Goal: Information Seeking & Learning: Learn about a topic

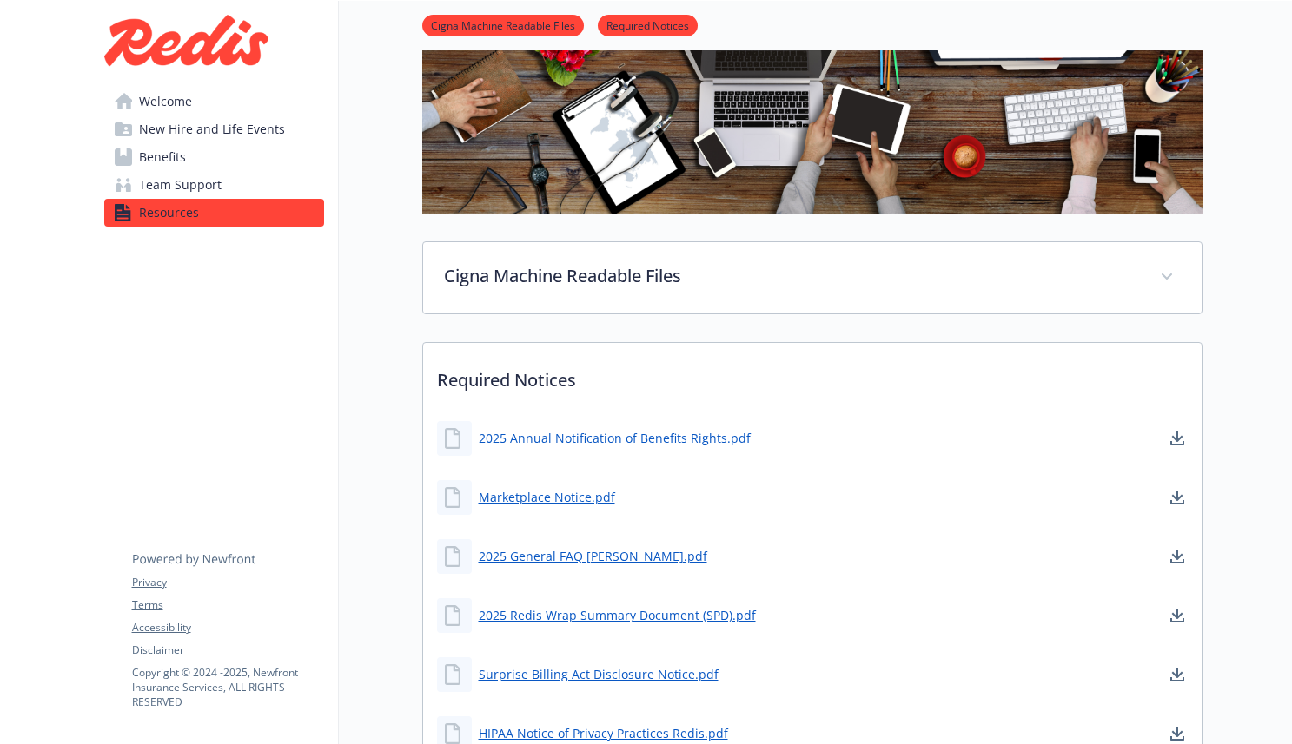
scroll to position [261, 0]
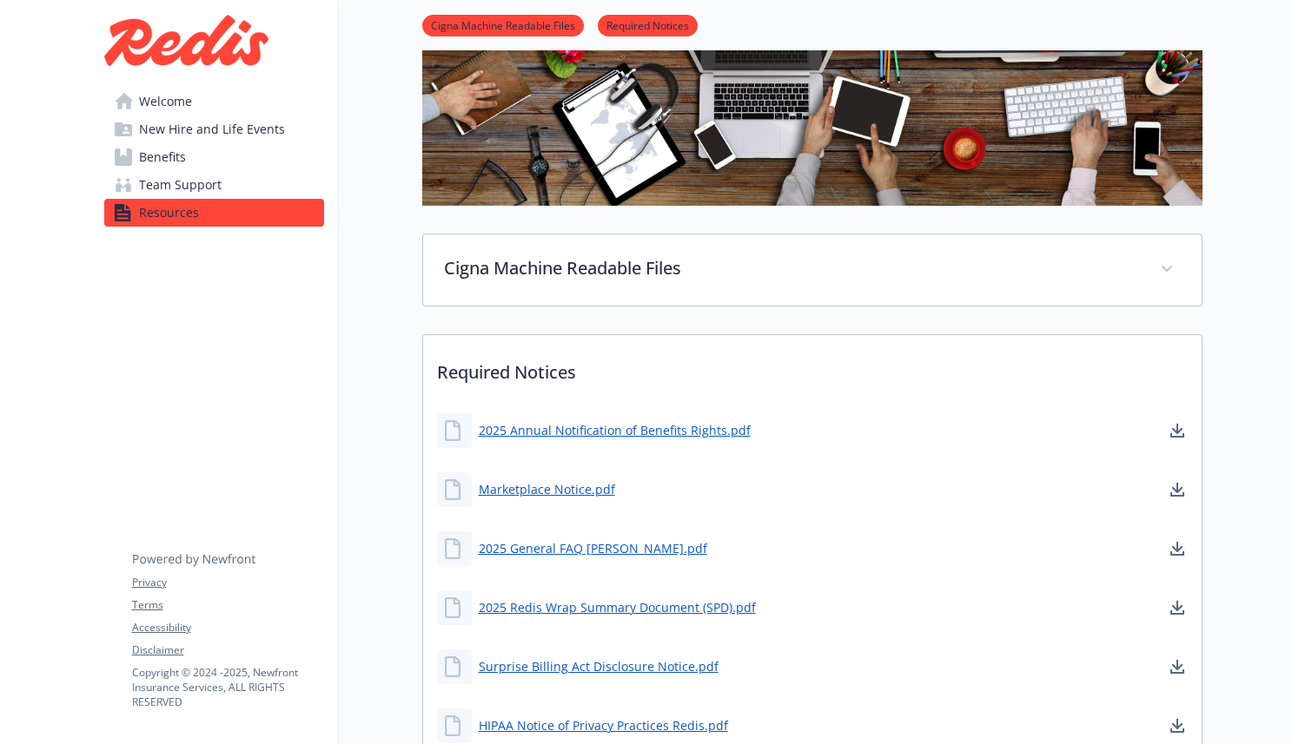
click at [167, 158] on span "Benefits" at bounding box center [162, 157] width 47 height 28
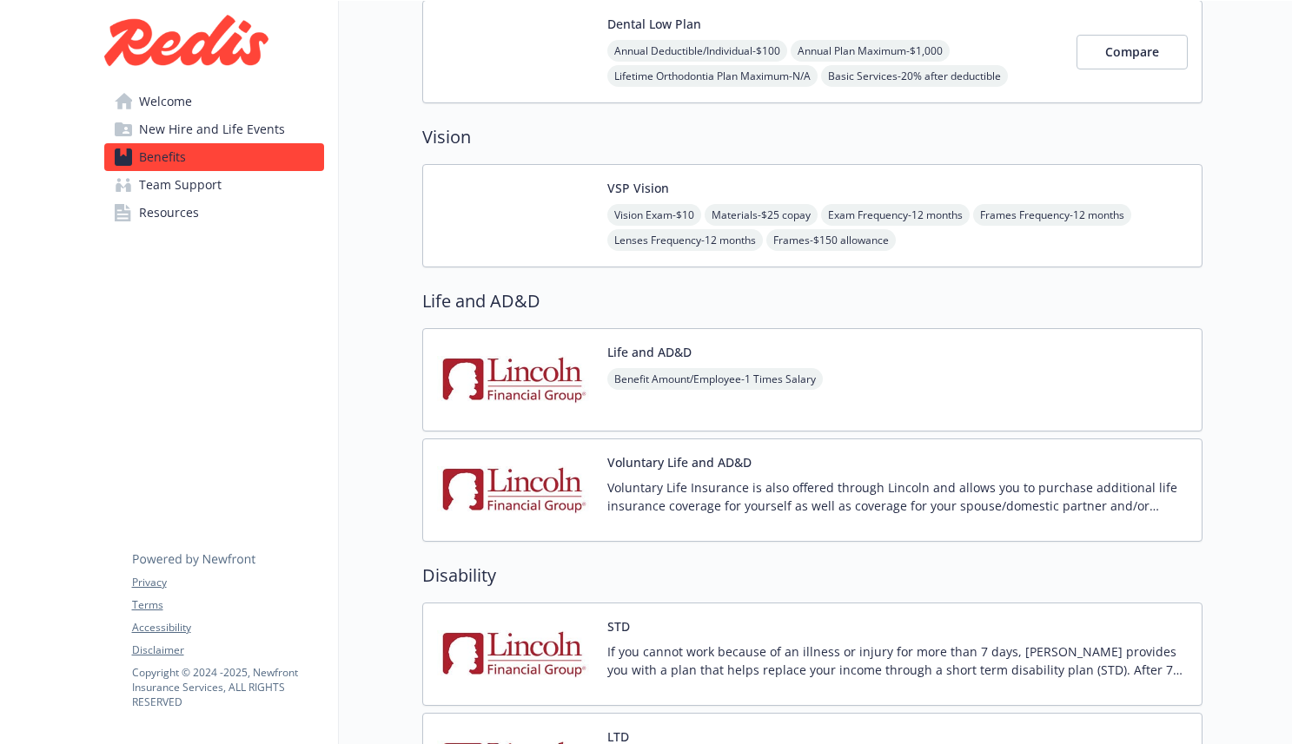
scroll to position [1034, 0]
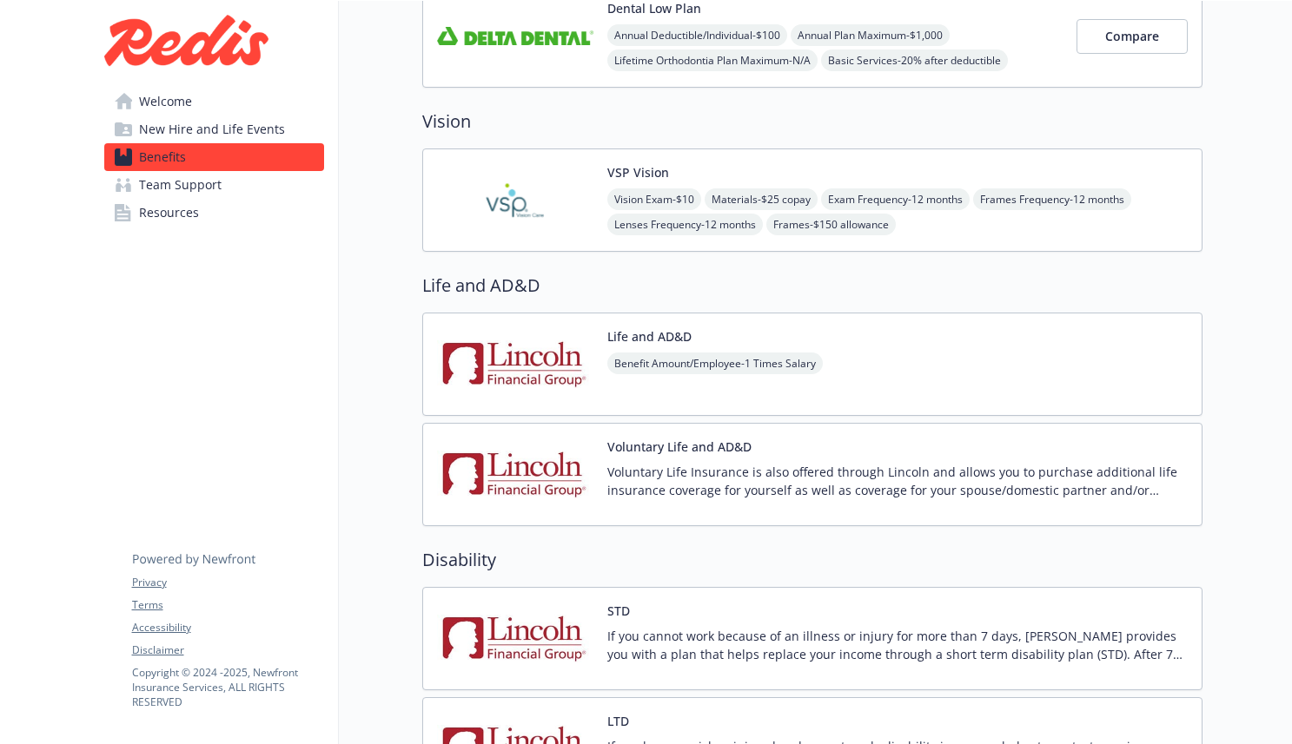
click at [573, 363] on img at bounding box center [515, 364] width 156 height 74
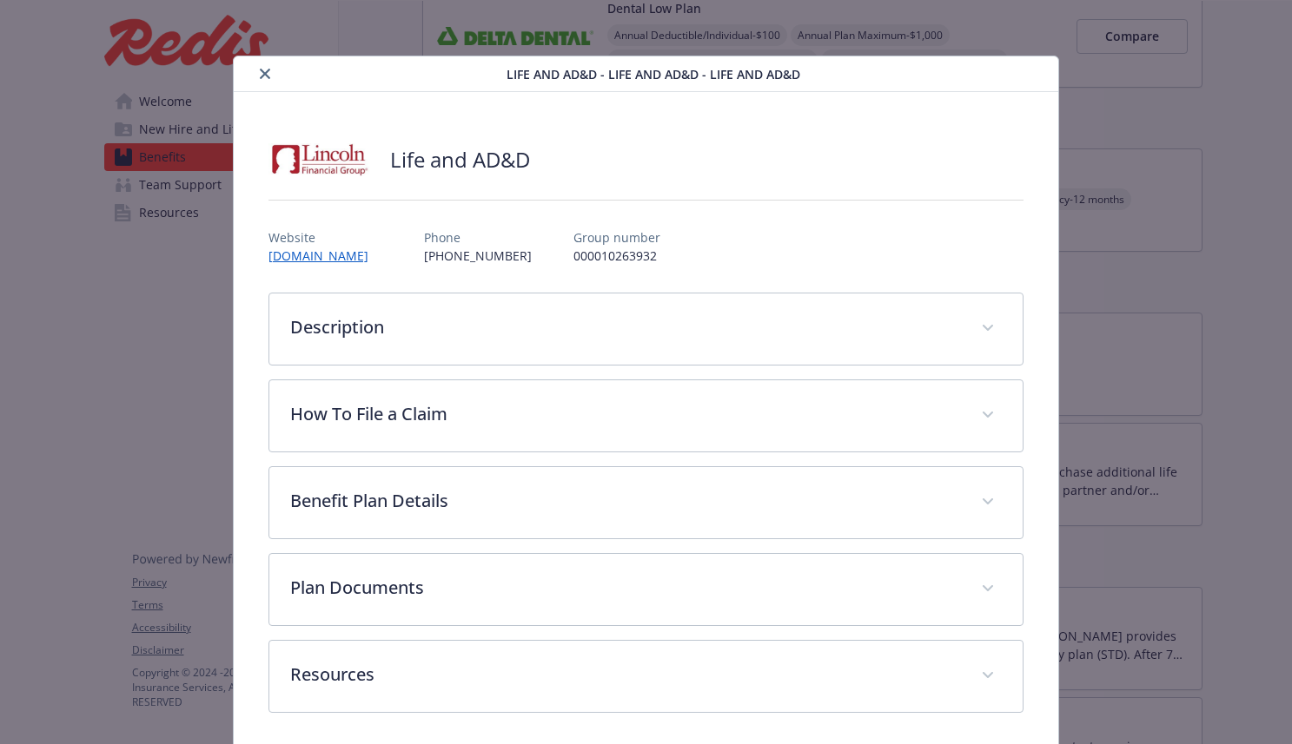
scroll to position [6, 0]
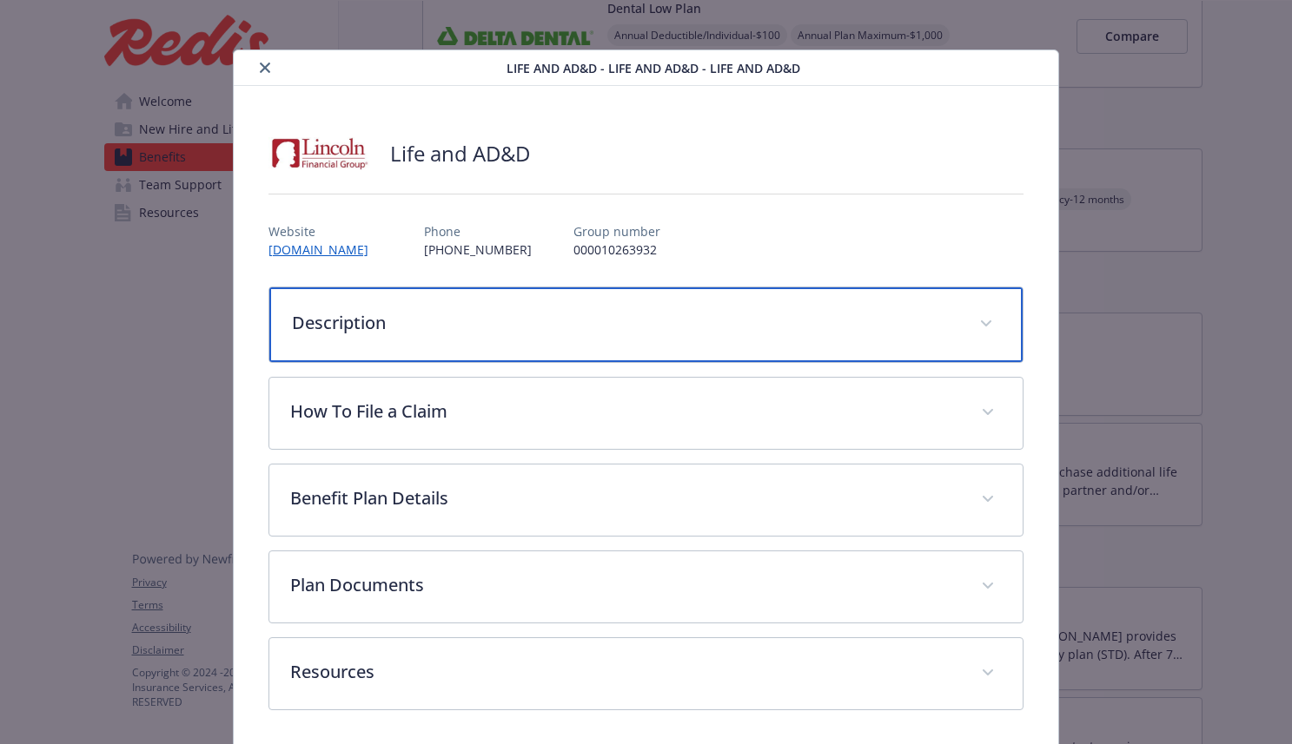
click at [380, 320] on p "Description" at bounding box center [625, 323] width 667 height 26
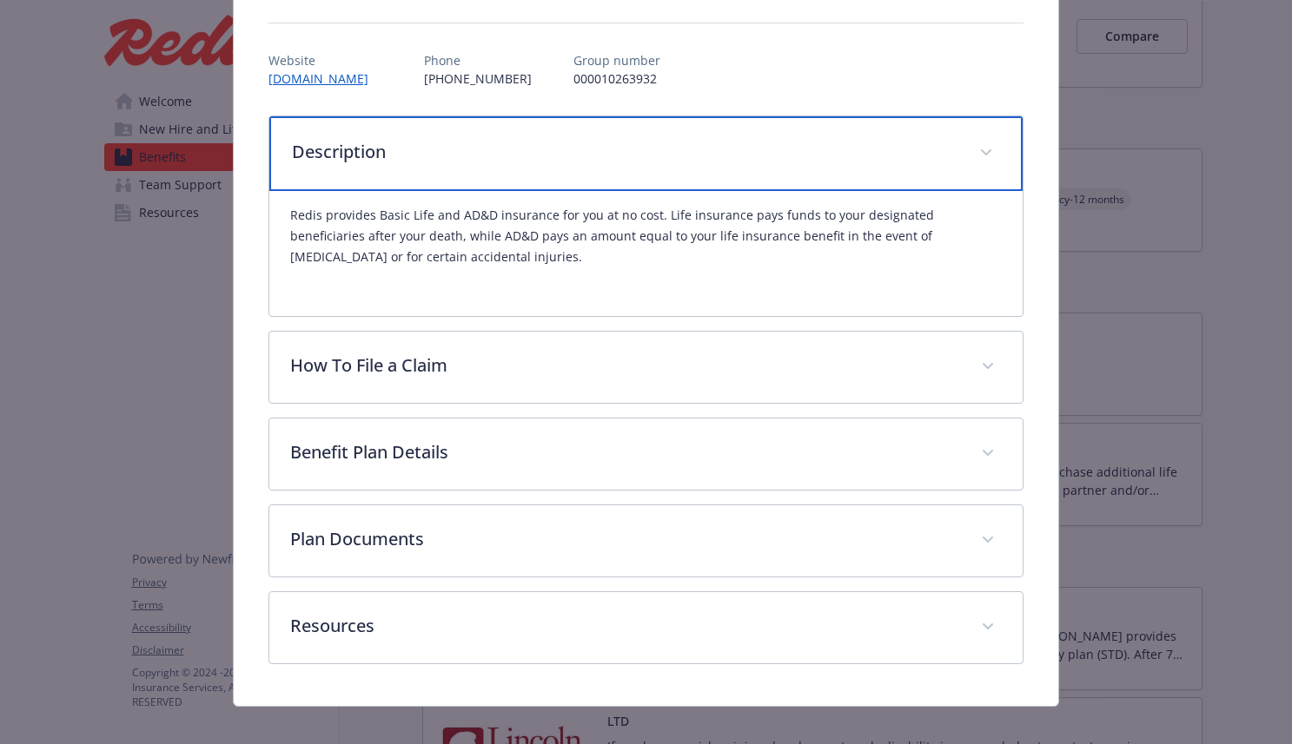
scroll to position [195, 0]
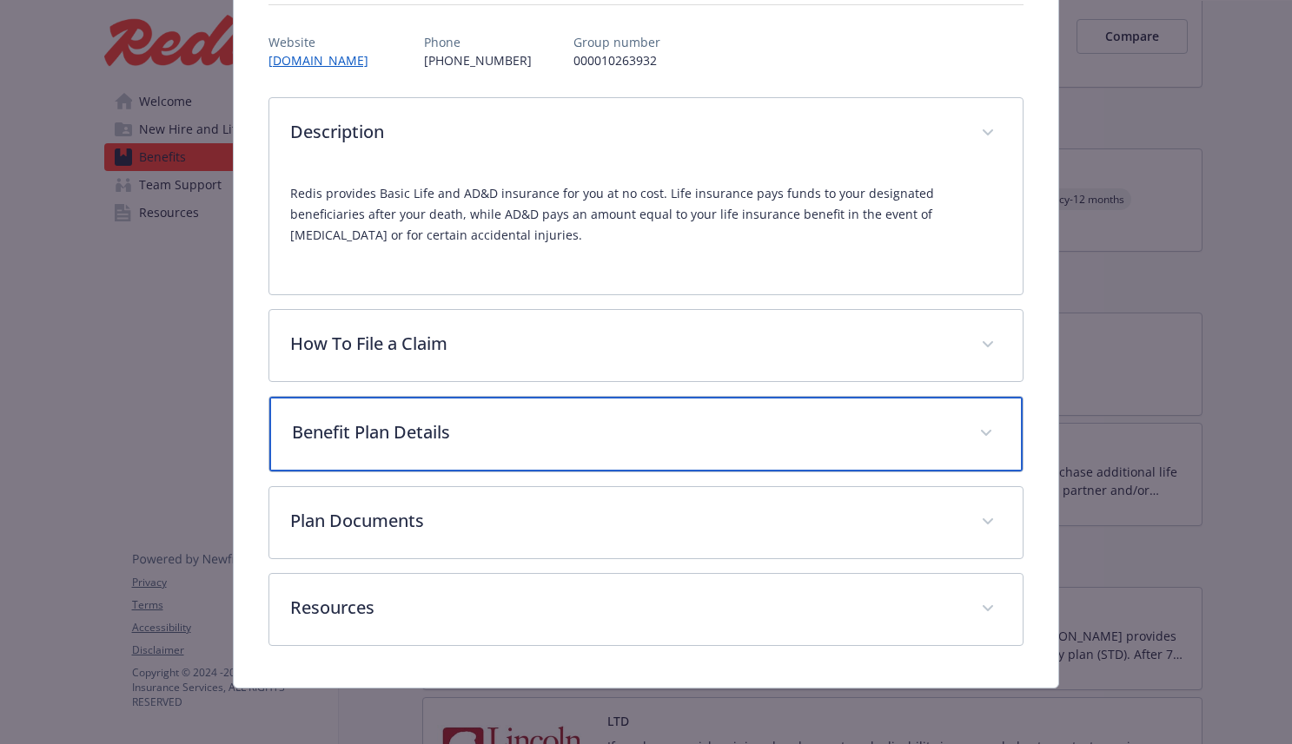
click at [473, 439] on p "Benefit Plan Details" at bounding box center [625, 433] width 667 height 26
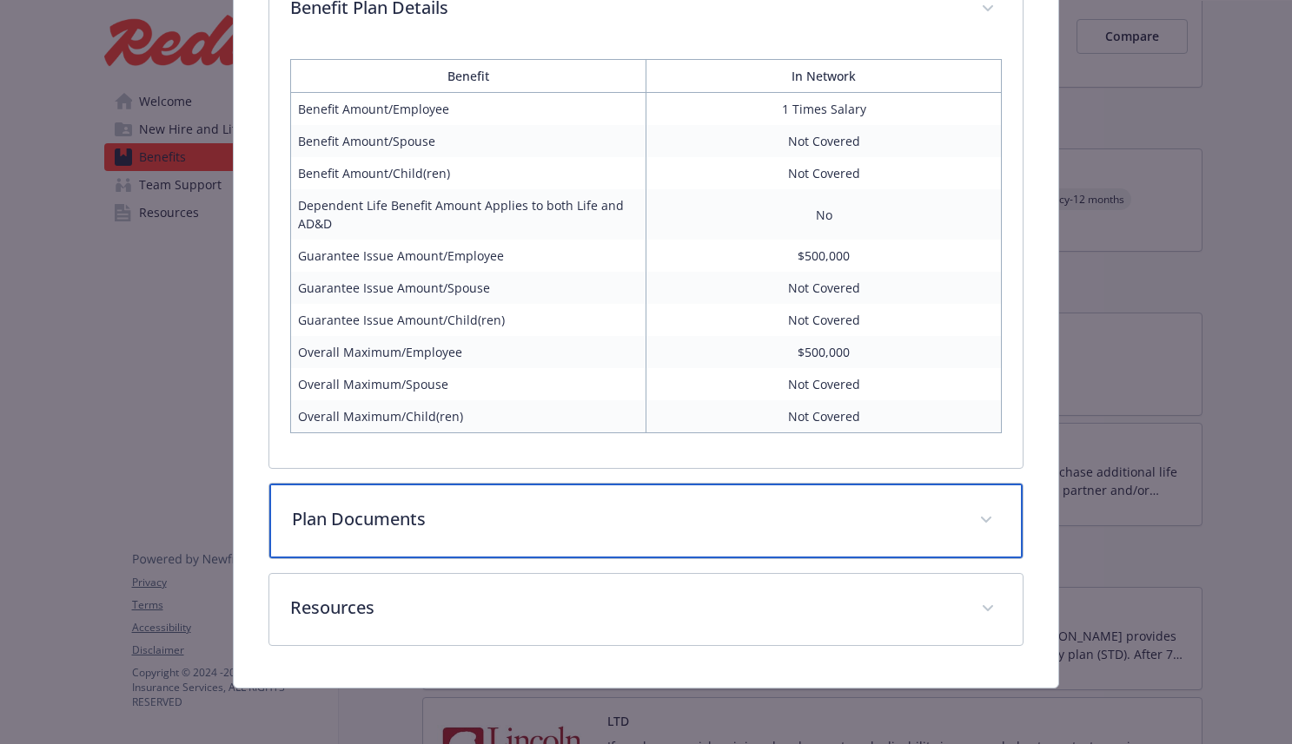
scroll to position [617, 0]
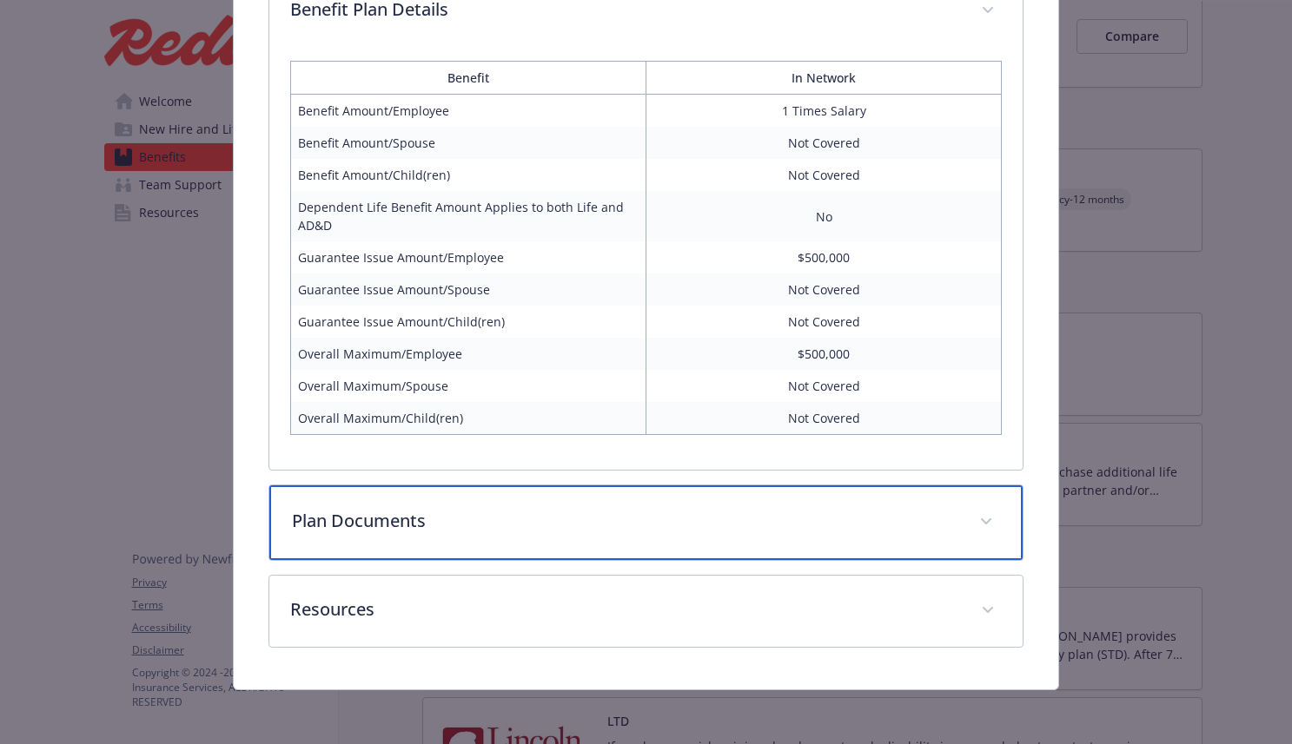
click at [354, 534] on div "Plan Documents" at bounding box center [646, 523] width 754 height 75
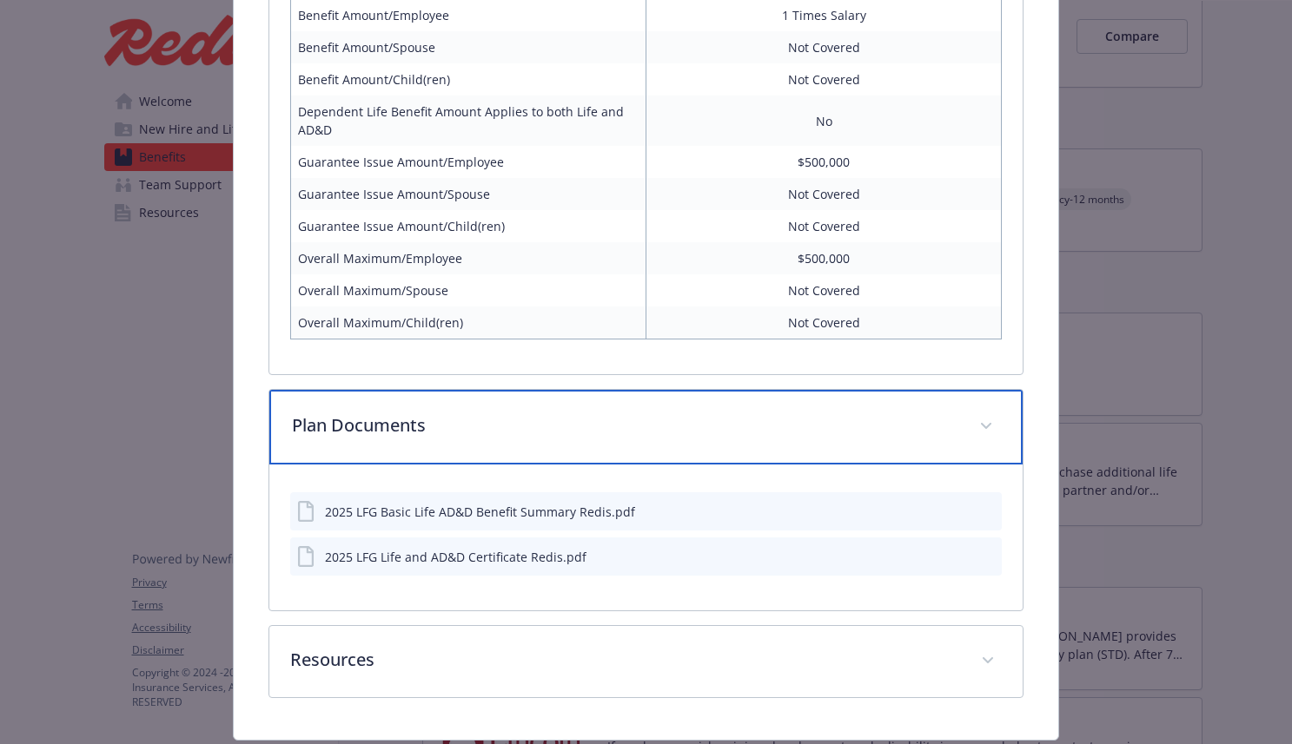
scroll to position [764, 0]
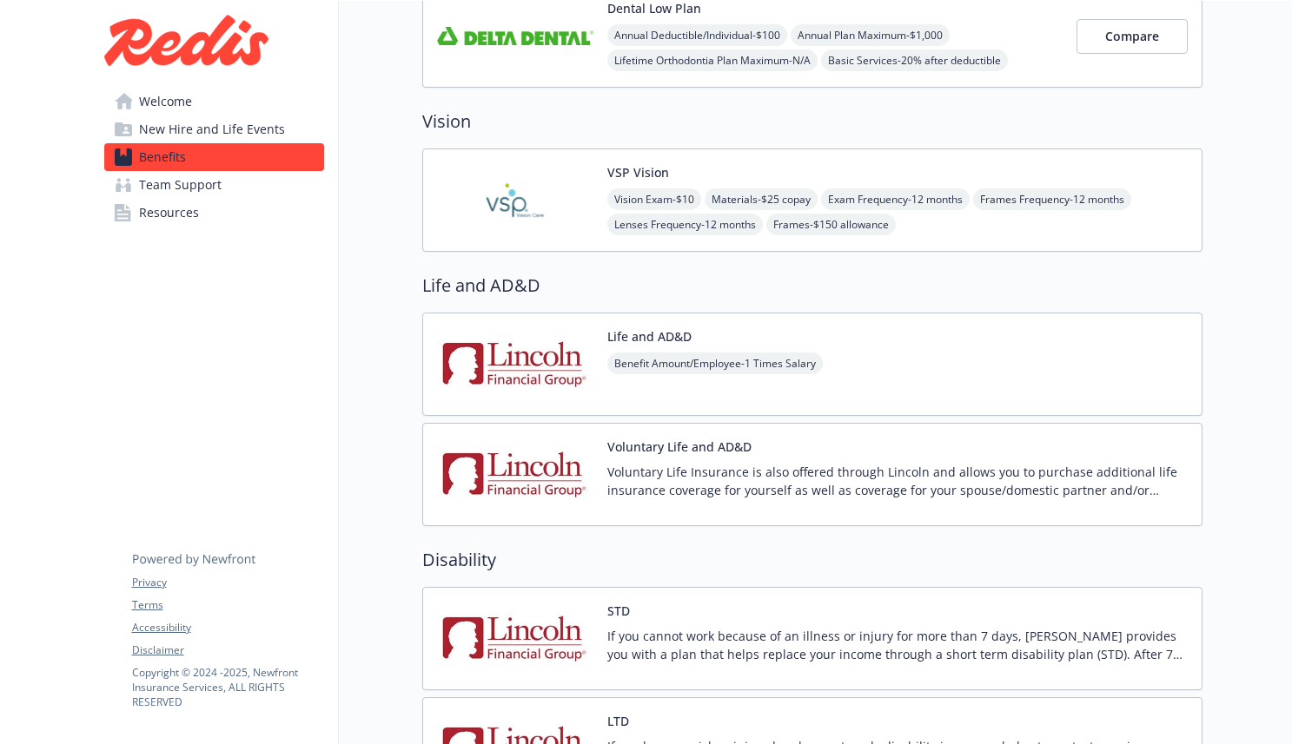
click at [791, 479] on p "Voluntary Life Insurance is also offered through Lincoln and allows you to purc…" at bounding box center [897, 481] width 580 height 36
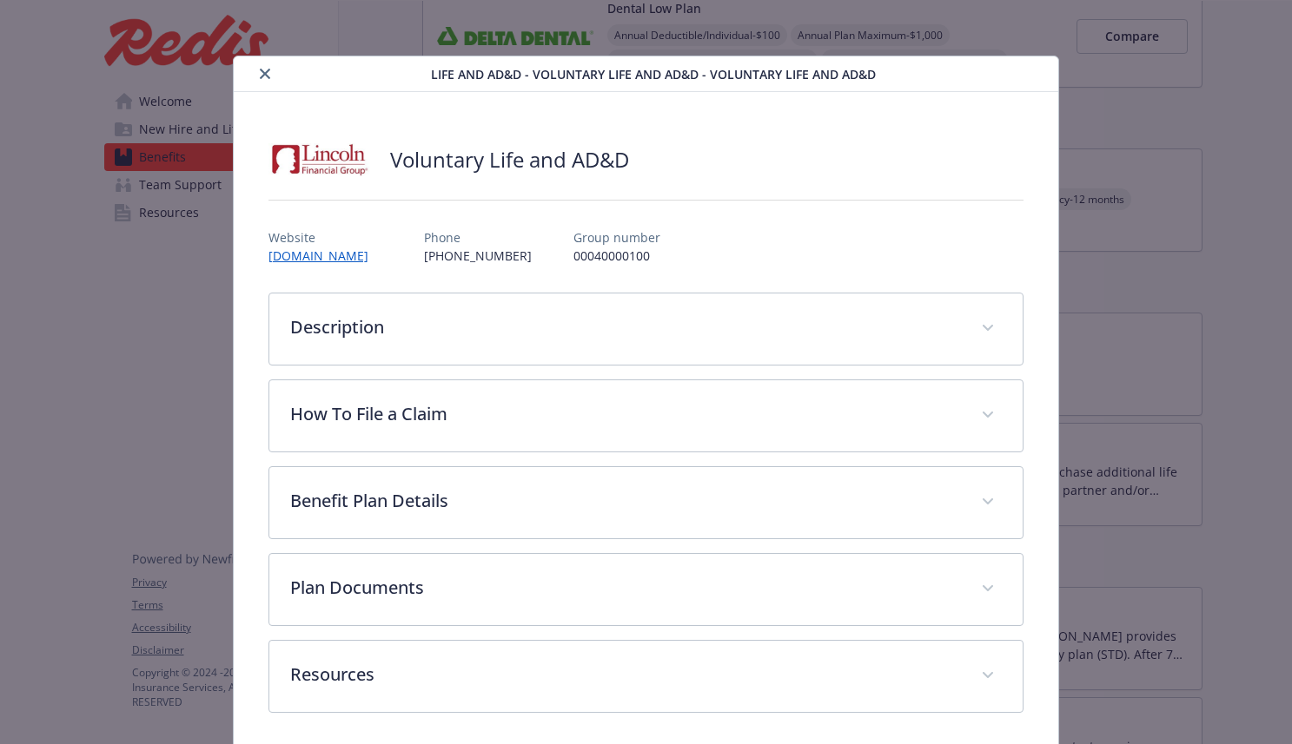
scroll to position [6, 0]
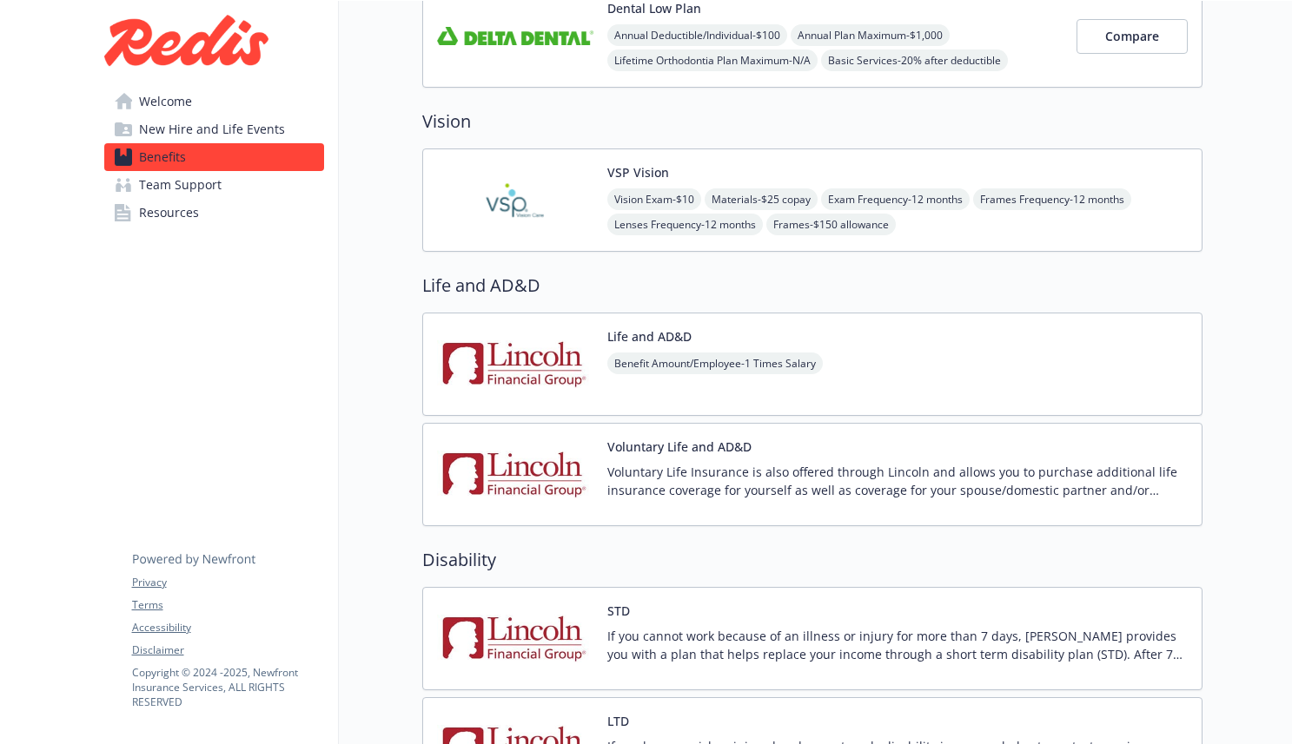
click at [185, 109] on span "Welcome" at bounding box center [165, 102] width 53 height 28
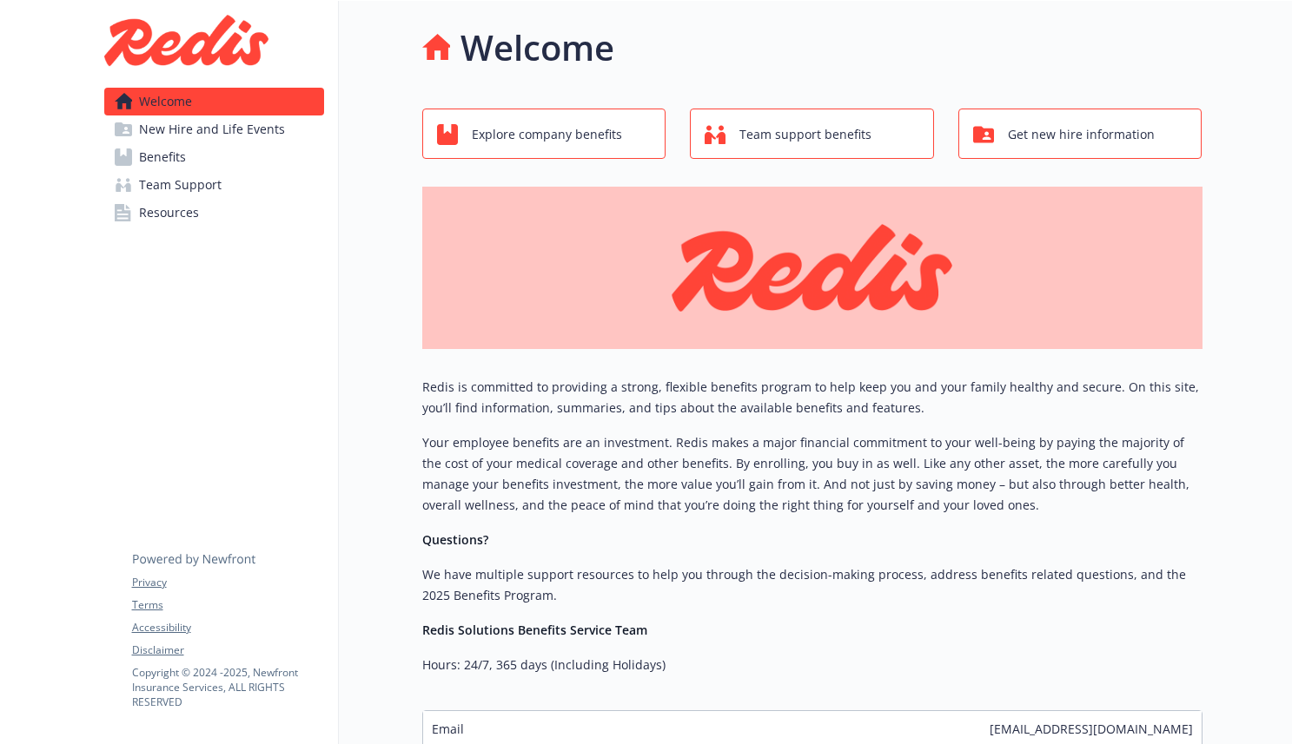
click at [171, 211] on span "Resources" at bounding box center [169, 213] width 60 height 28
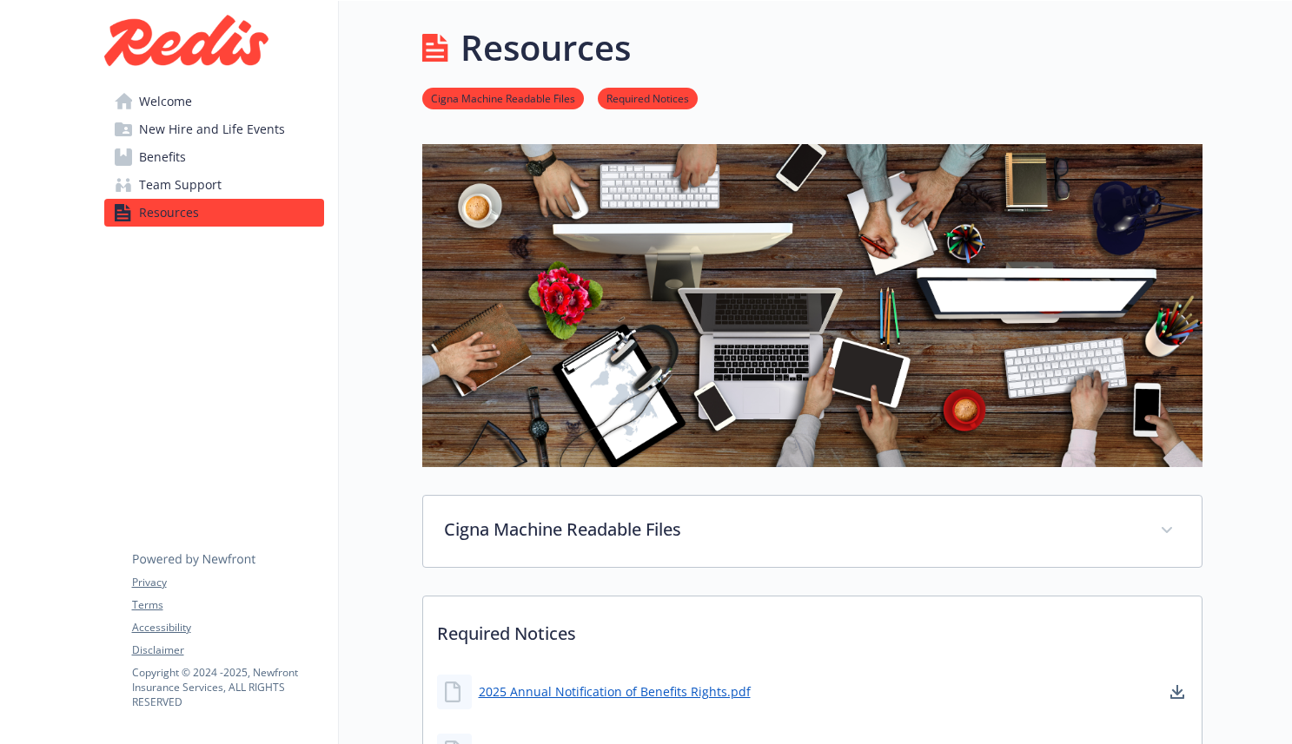
click at [195, 191] on span "Team Support" at bounding box center [180, 185] width 83 height 28
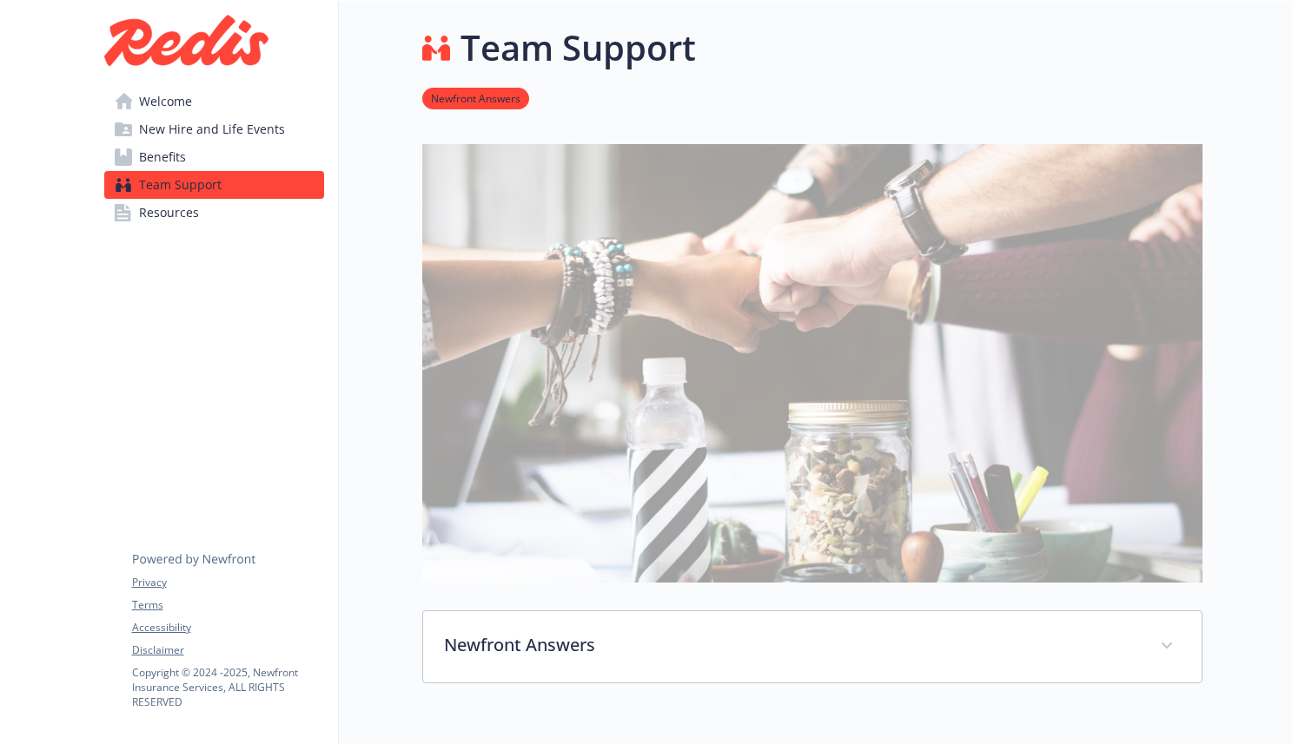
click at [175, 164] on span "Benefits" at bounding box center [162, 157] width 47 height 28
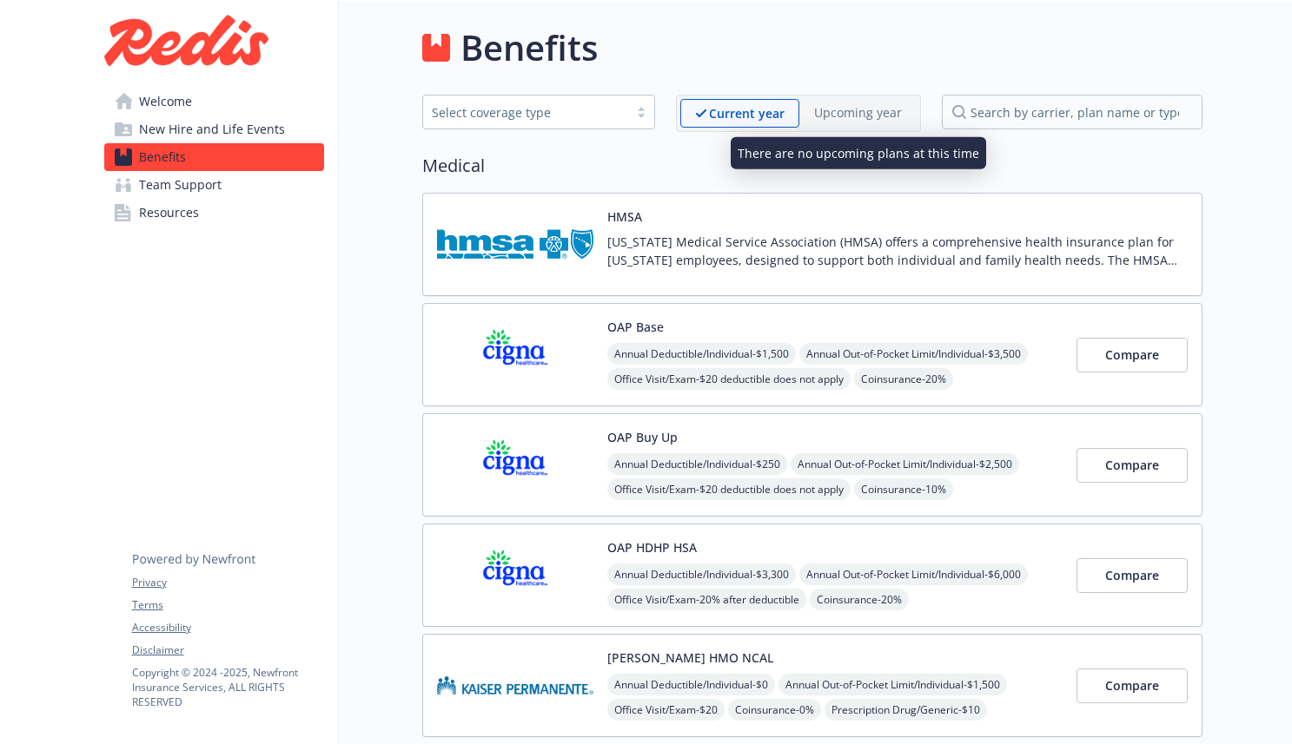
click at [851, 116] on p "Upcoming year" at bounding box center [858, 112] width 88 height 18
click at [864, 109] on p "Upcoming year" at bounding box center [858, 112] width 88 height 18
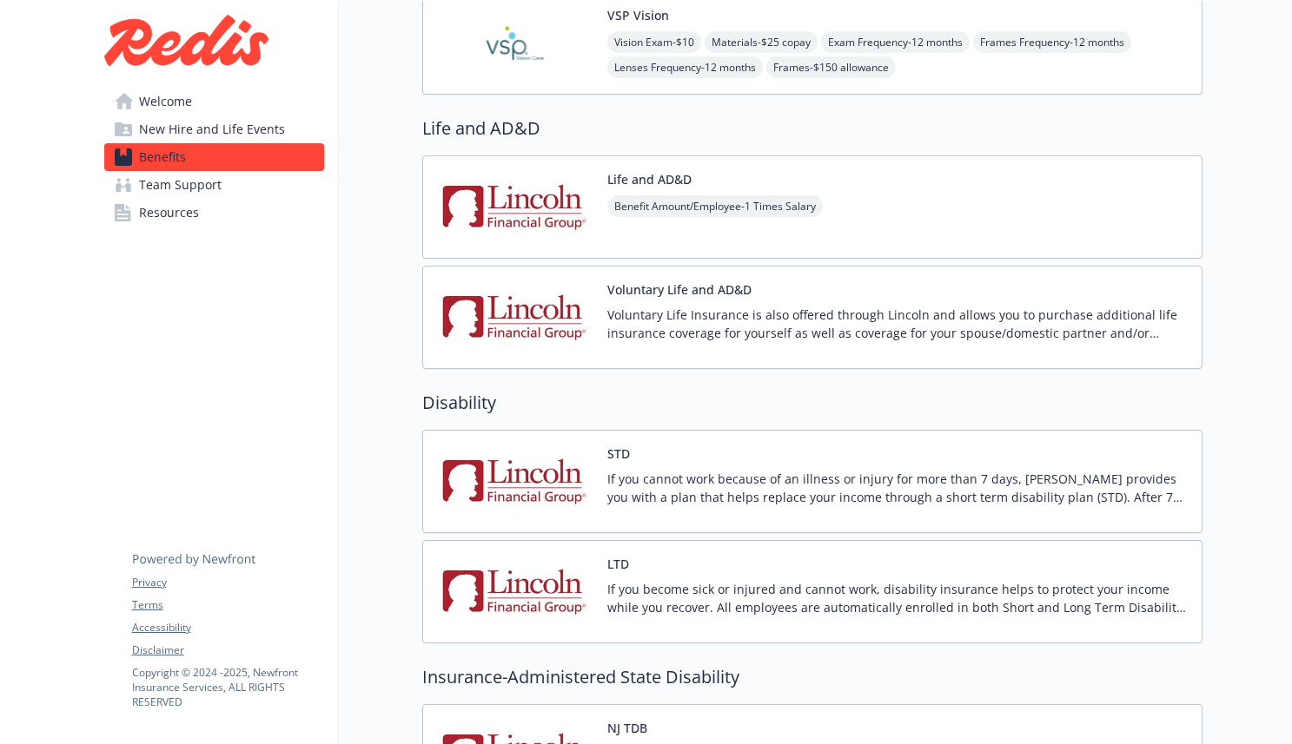
scroll to position [1197, 0]
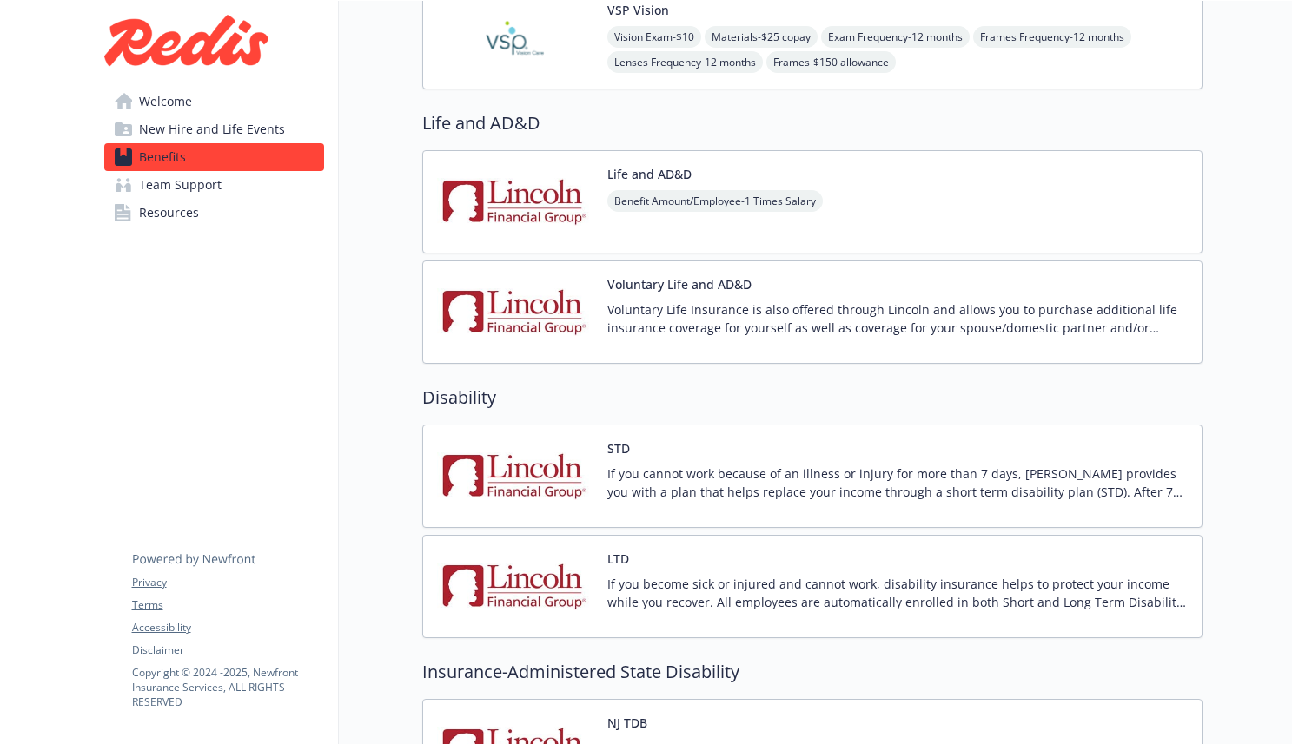
click at [665, 284] on button "Voluntary Life and AD&D" at bounding box center [679, 284] width 144 height 18
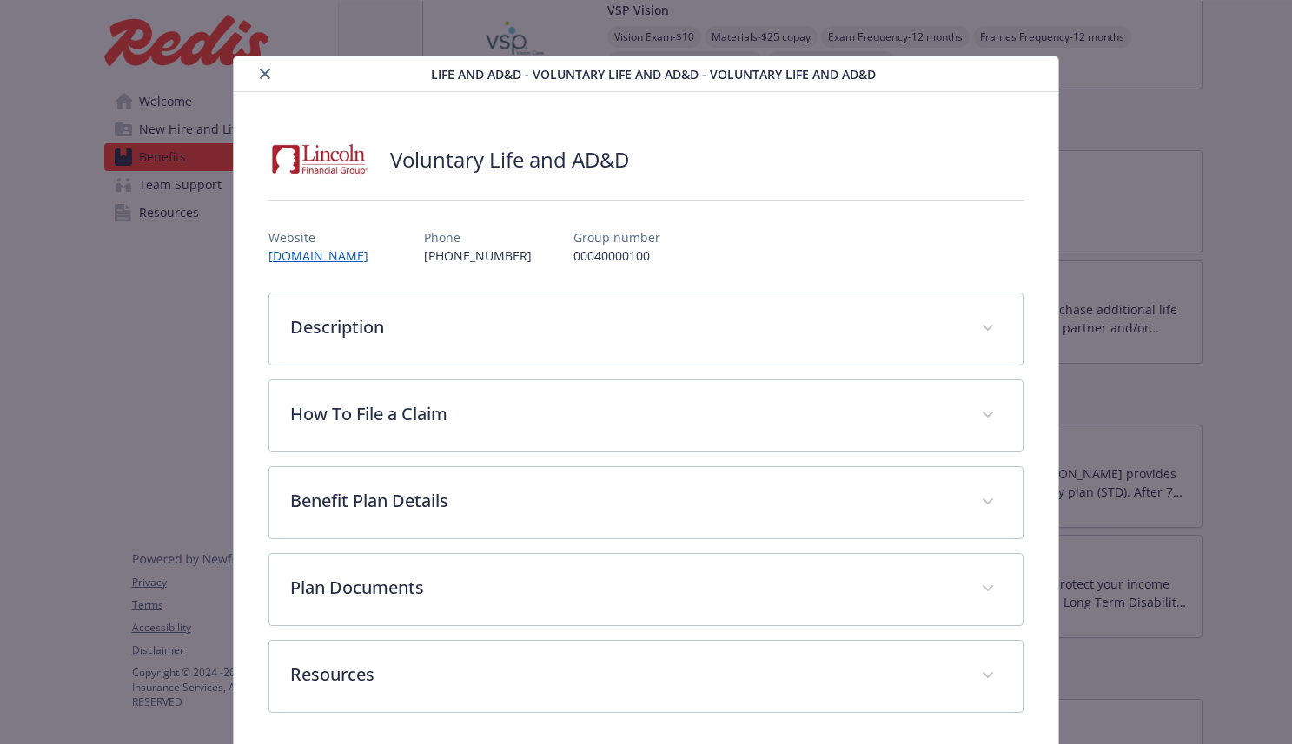
scroll to position [6, 0]
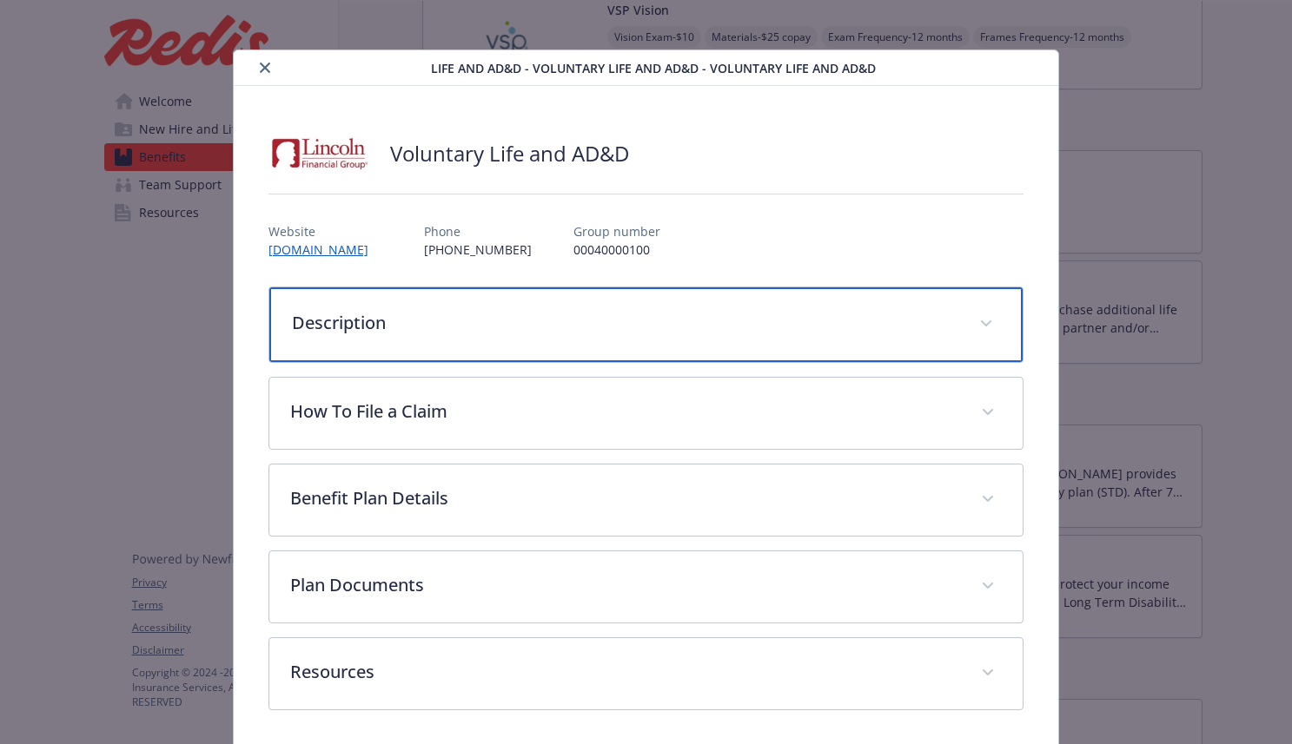
click at [382, 336] on div "Description" at bounding box center [646, 324] width 754 height 75
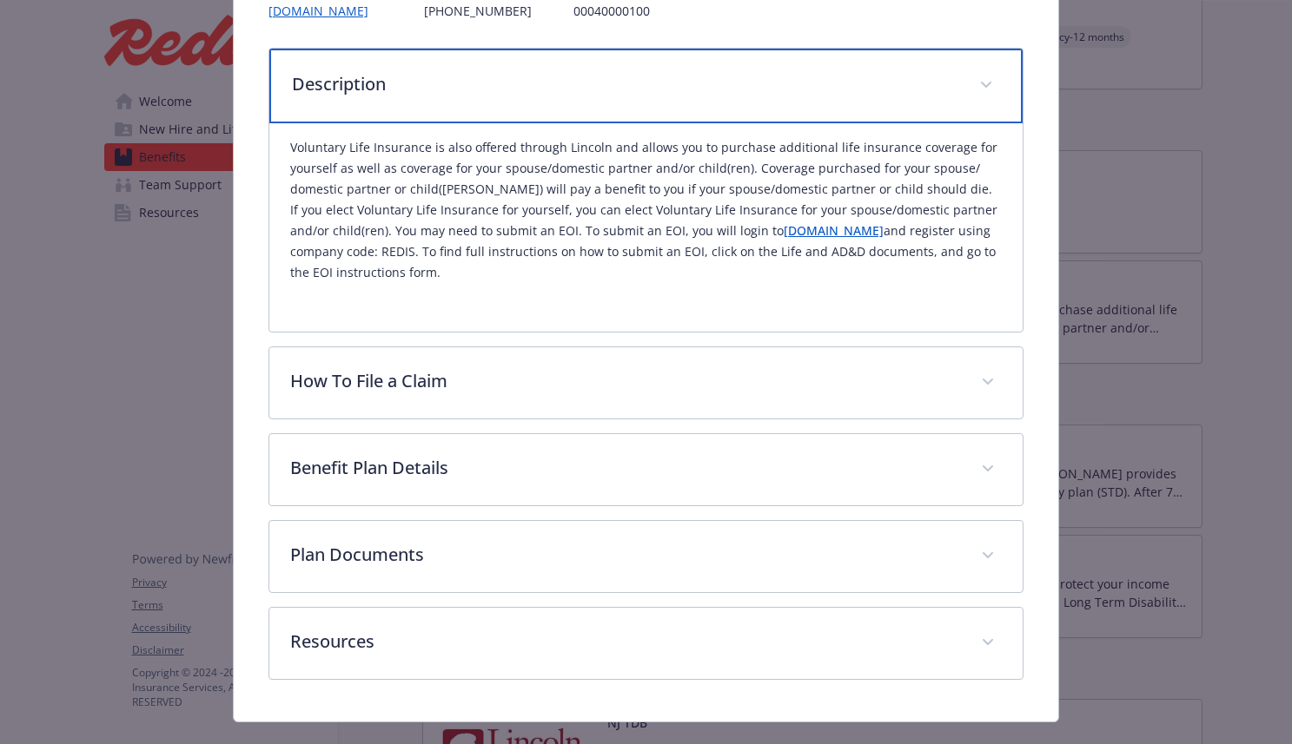
scroll to position [264, 0]
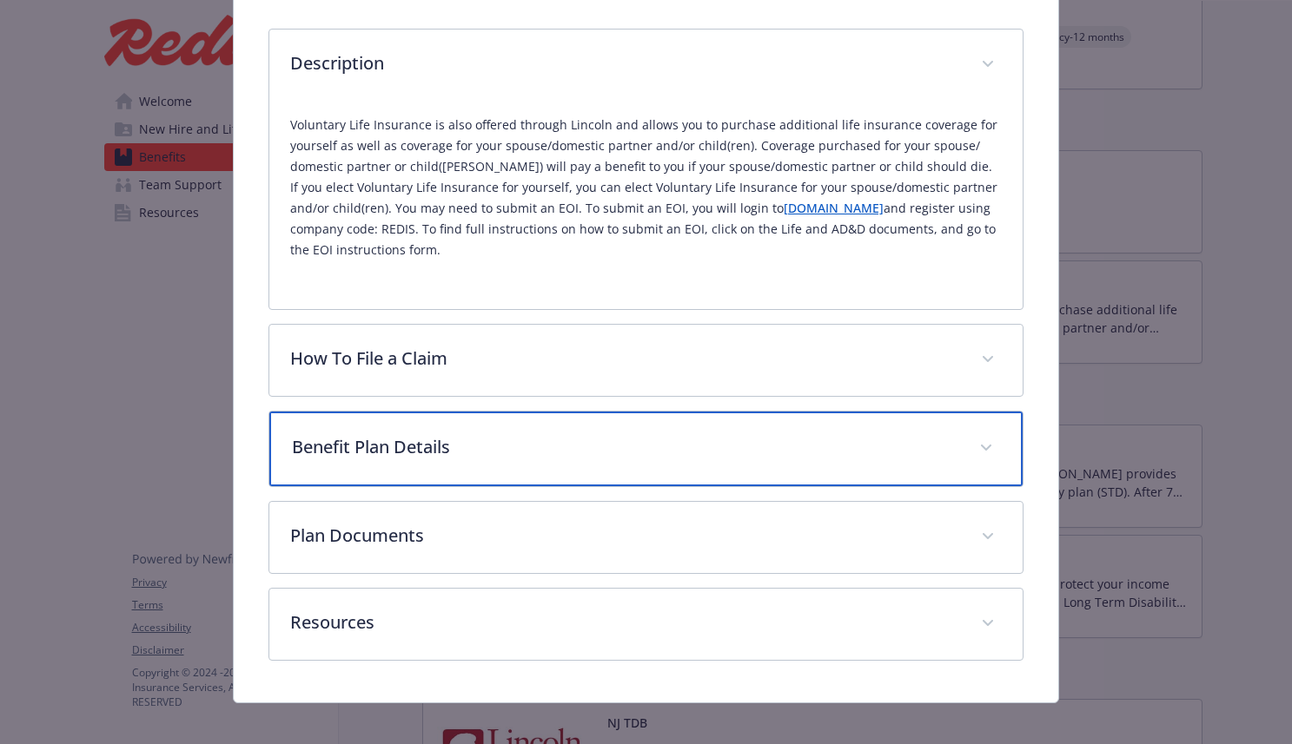
click at [409, 443] on p "Benefit Plan Details" at bounding box center [625, 447] width 667 height 26
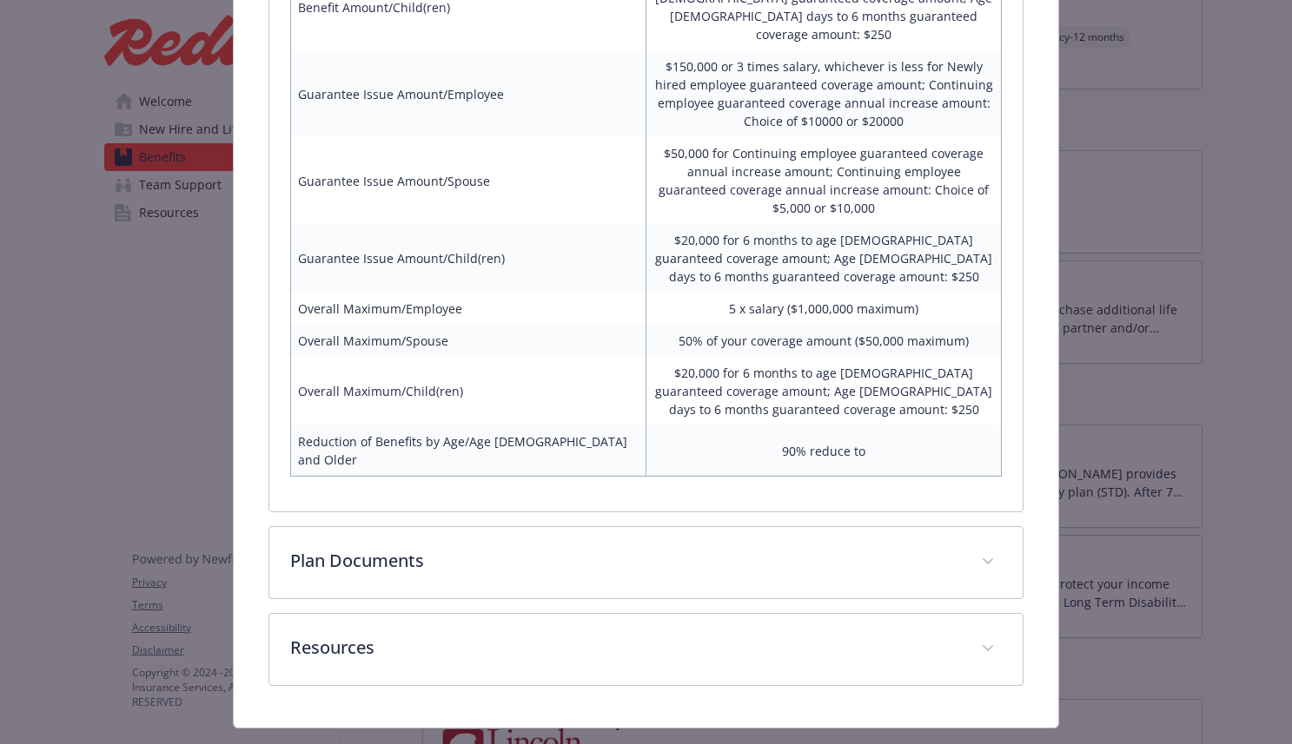
scroll to position [902, 0]
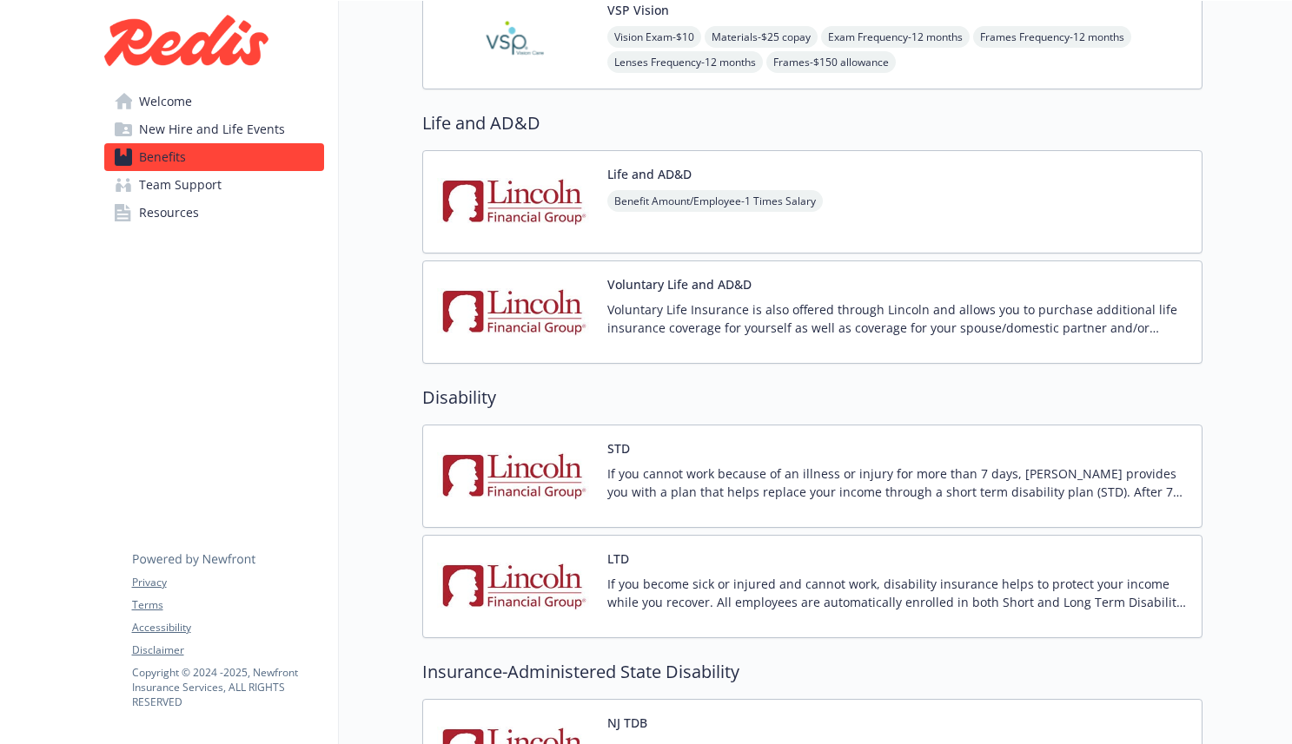
click at [175, 98] on span "Welcome" at bounding box center [165, 102] width 53 height 28
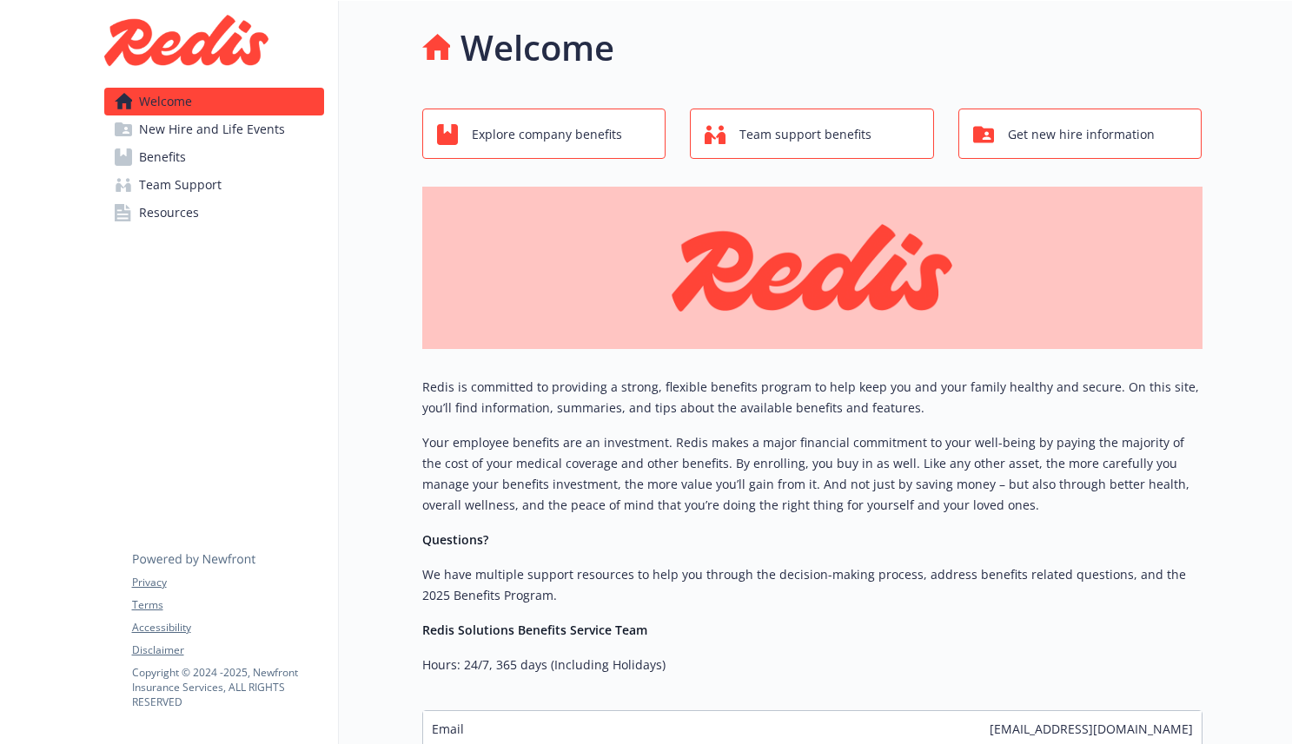
click at [191, 135] on span "New Hire and Life Events" at bounding box center [212, 130] width 146 height 28
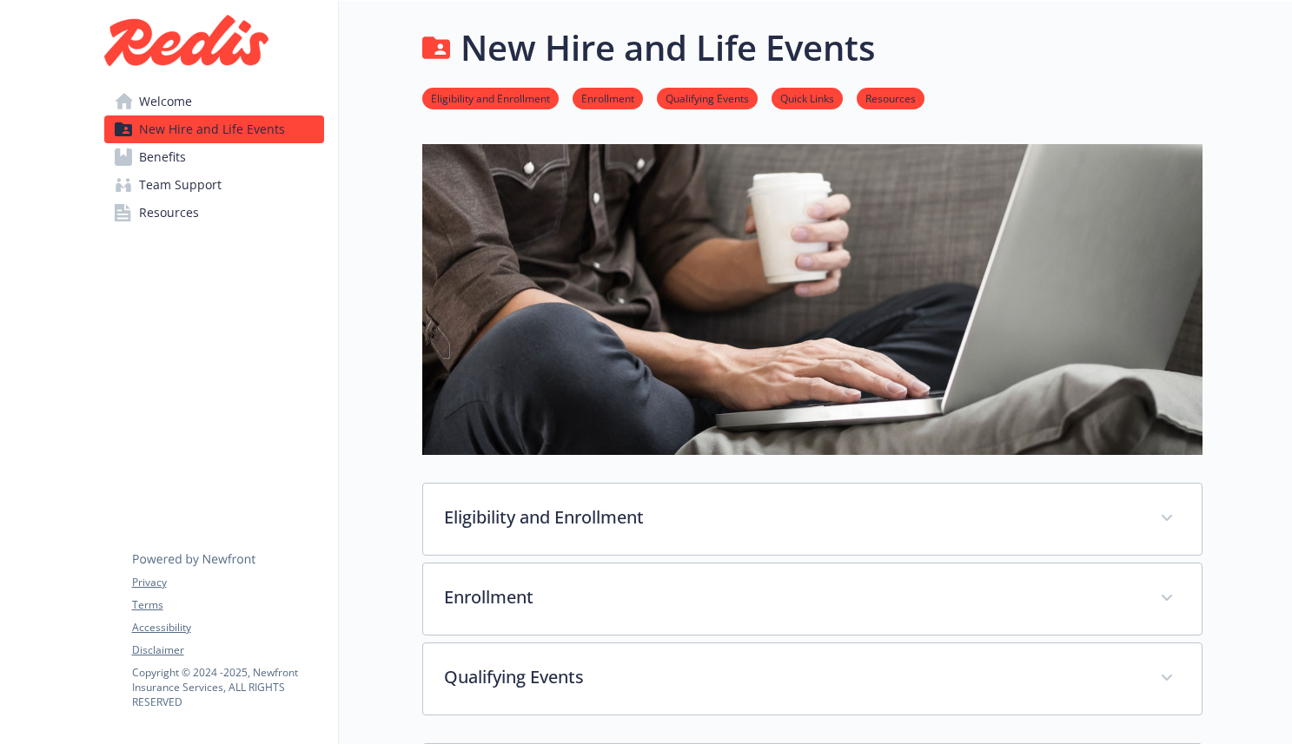
click at [173, 98] on span "Welcome" at bounding box center [165, 102] width 53 height 28
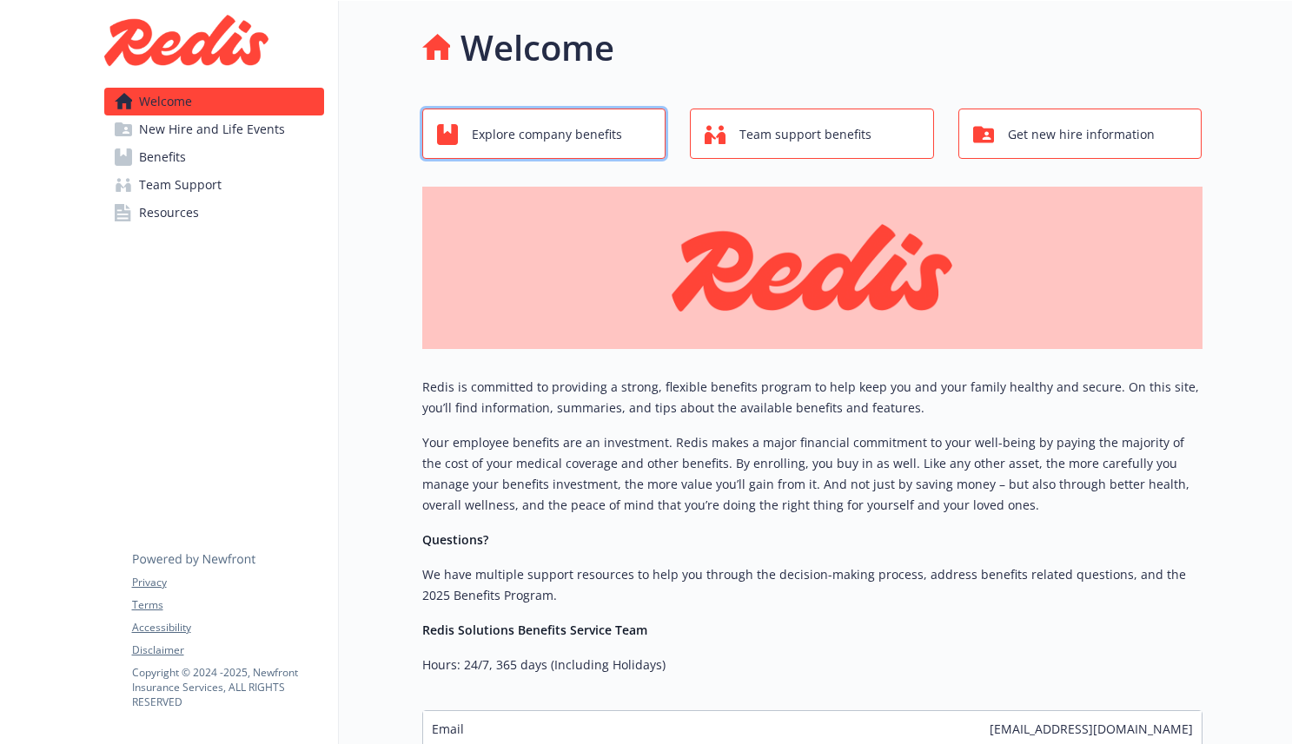
click at [570, 141] on span "Explore company benefits" at bounding box center [547, 134] width 150 height 33
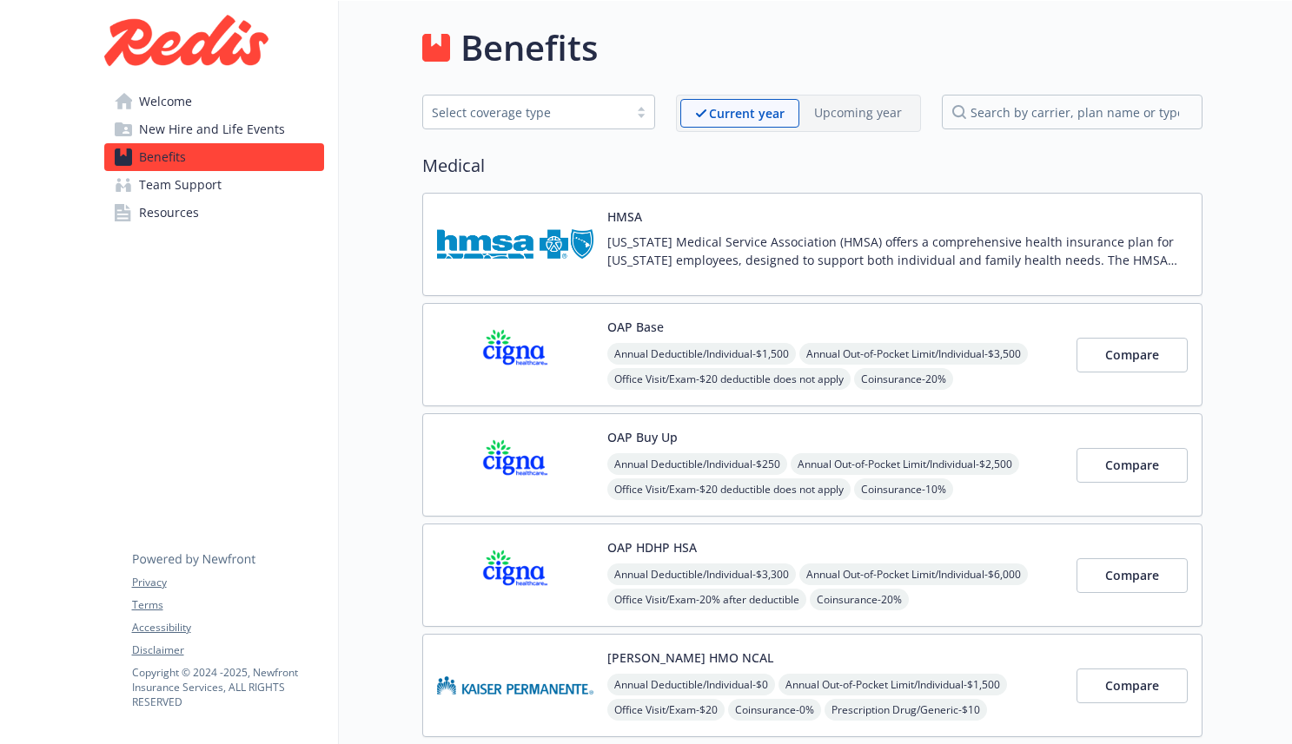
click at [595, 119] on div "Select coverage type" at bounding box center [526, 112] width 188 height 18
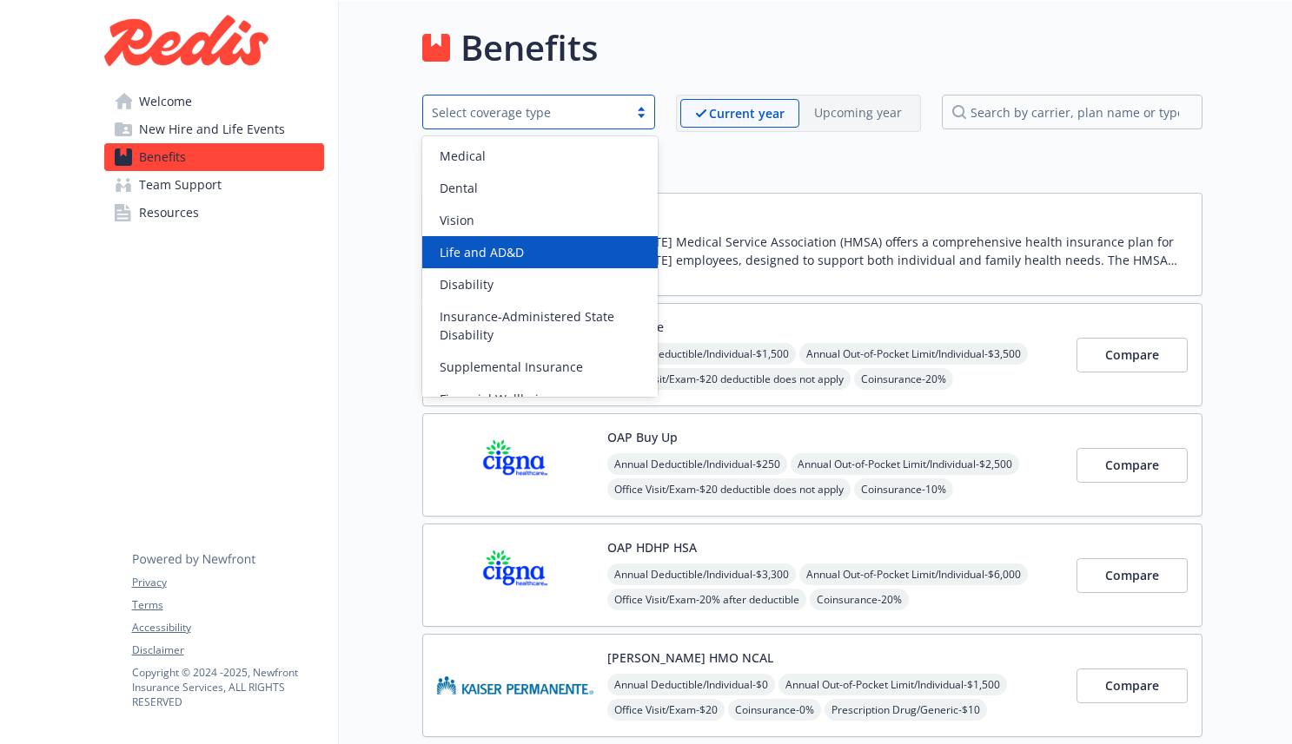
click at [548, 248] on div "Life and AD&D" at bounding box center [540, 252] width 215 height 18
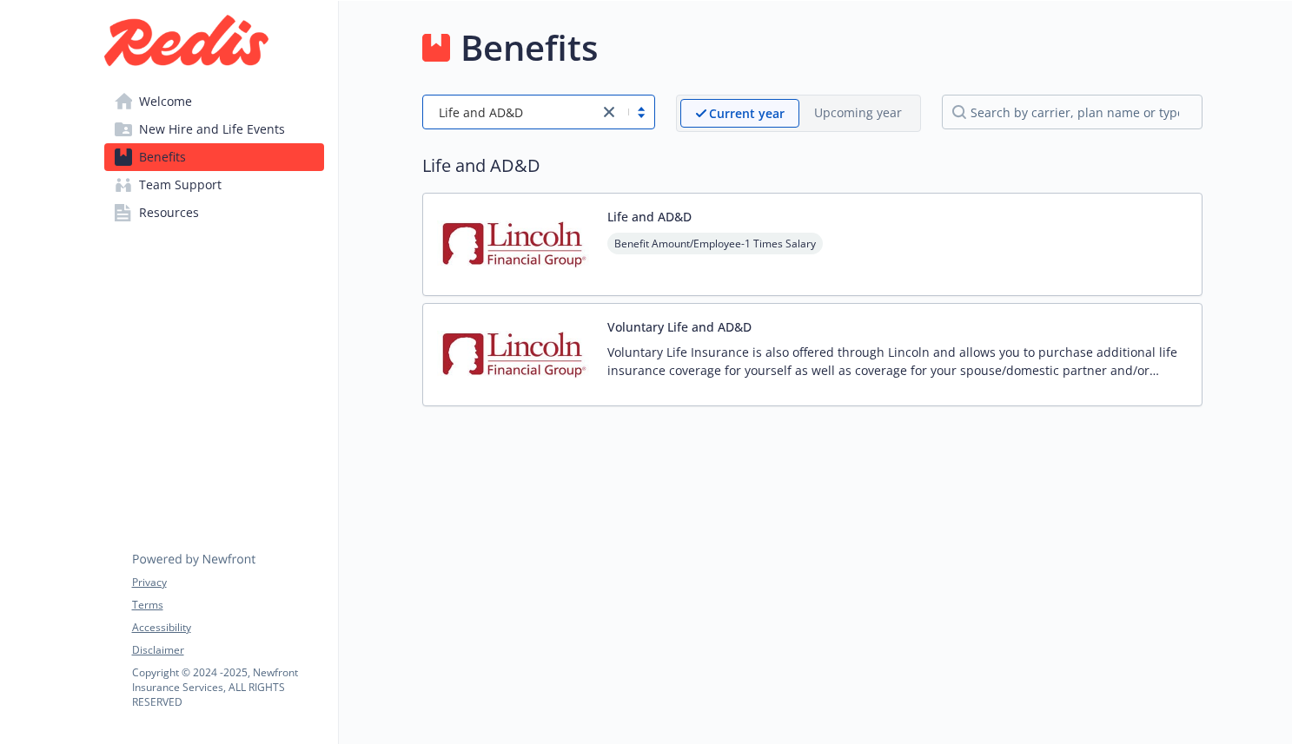
click at [564, 348] on img at bounding box center [515, 355] width 156 height 74
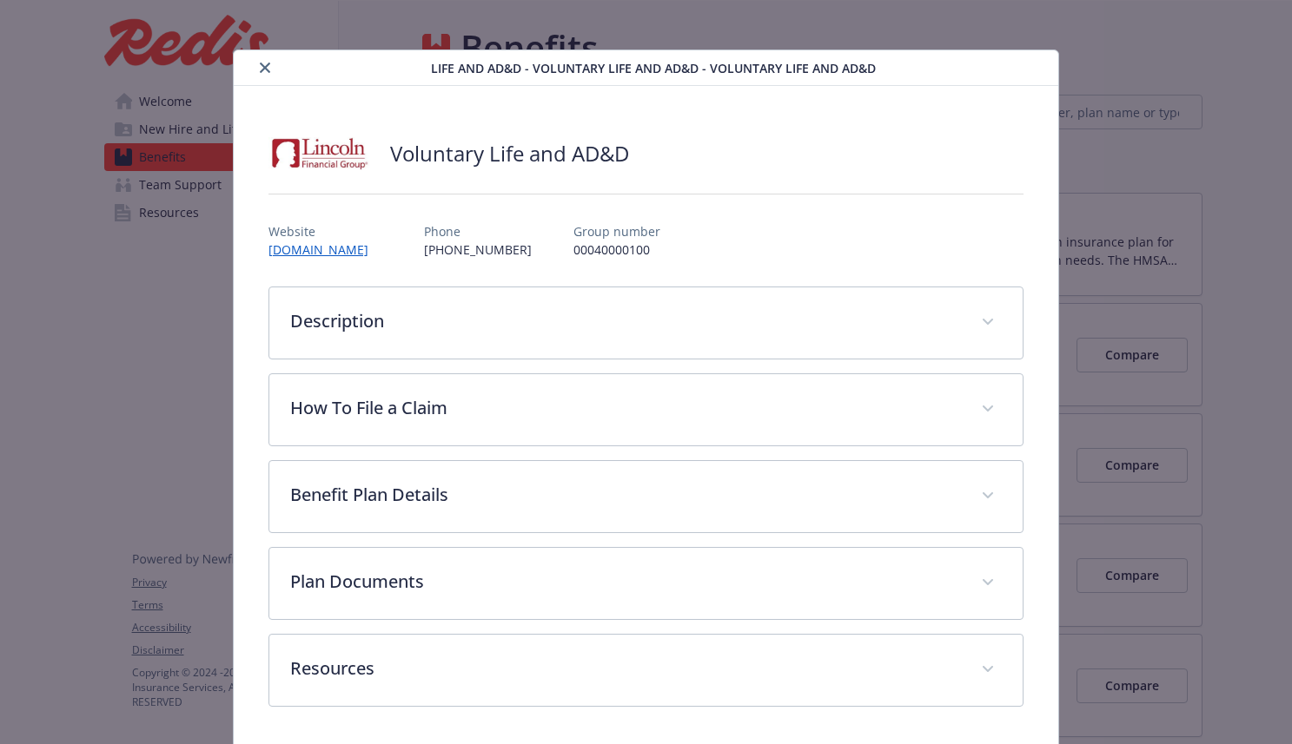
scroll to position [67, 0]
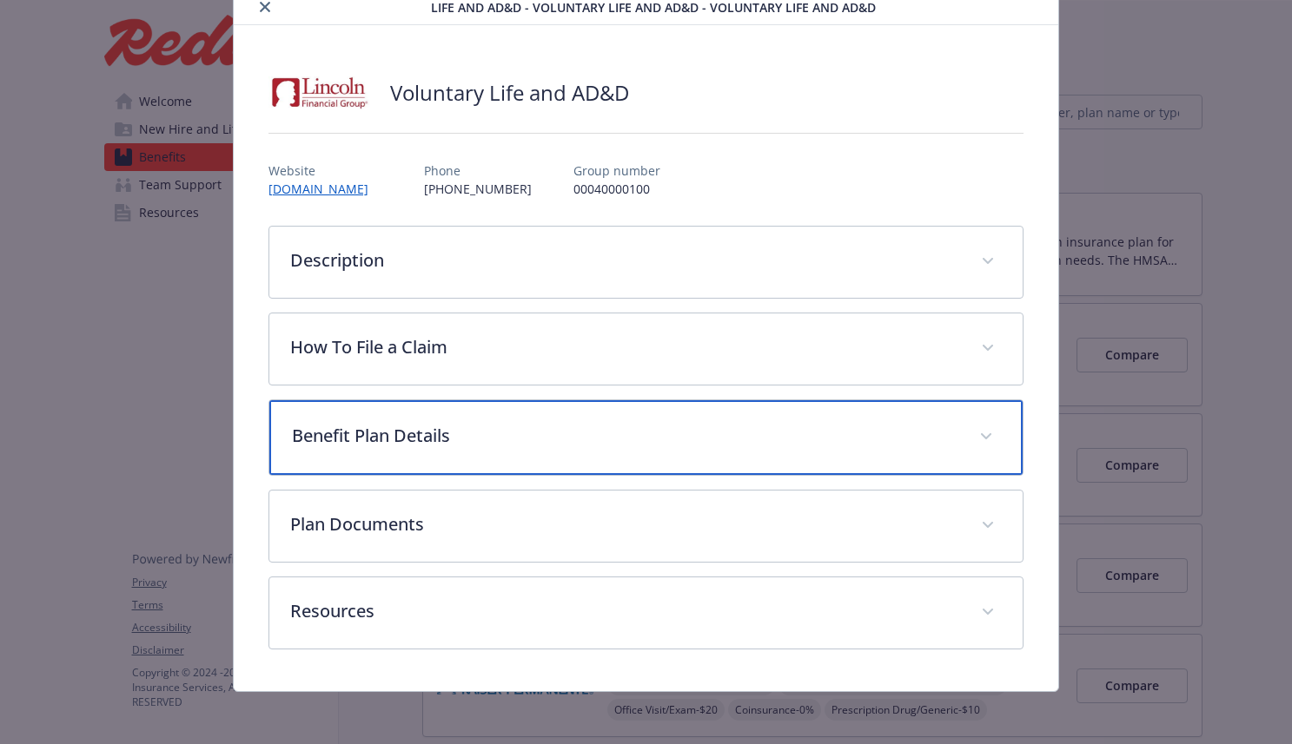
click at [520, 424] on p "Benefit Plan Details" at bounding box center [625, 436] width 667 height 26
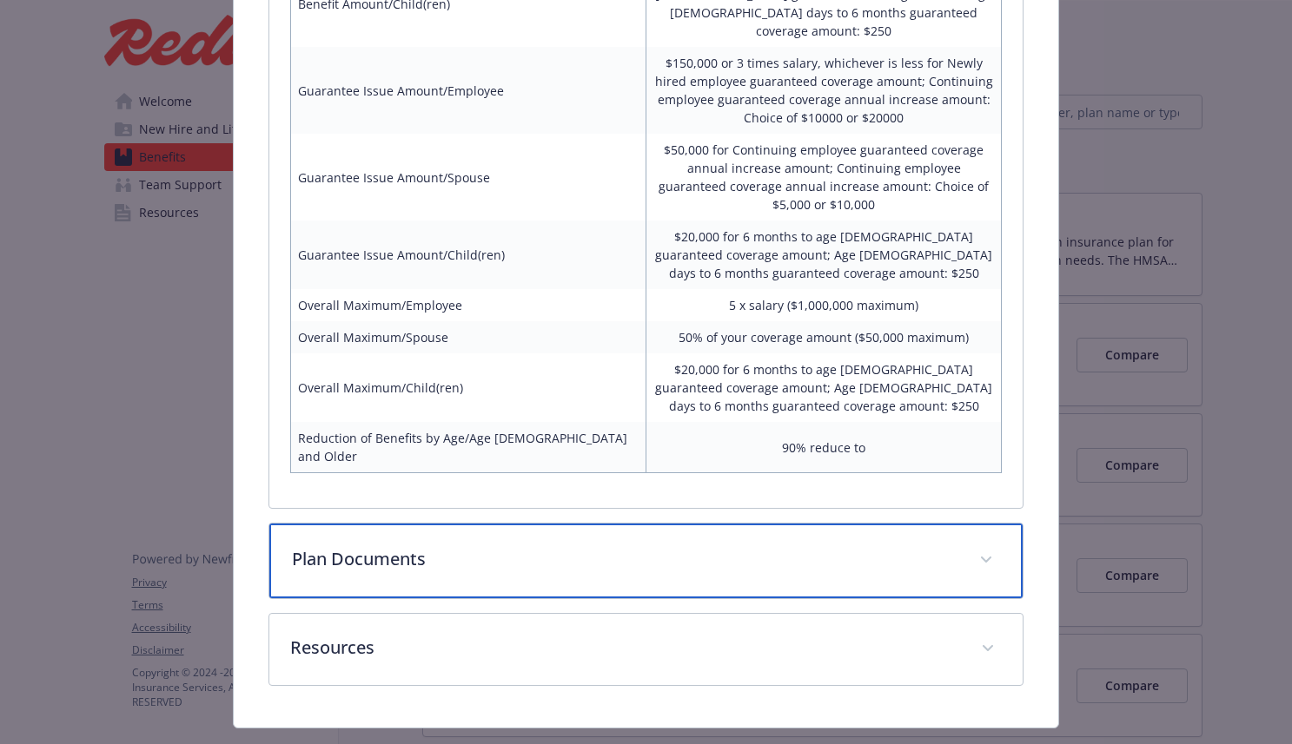
click at [465, 546] on p "Plan Documents" at bounding box center [625, 559] width 667 height 26
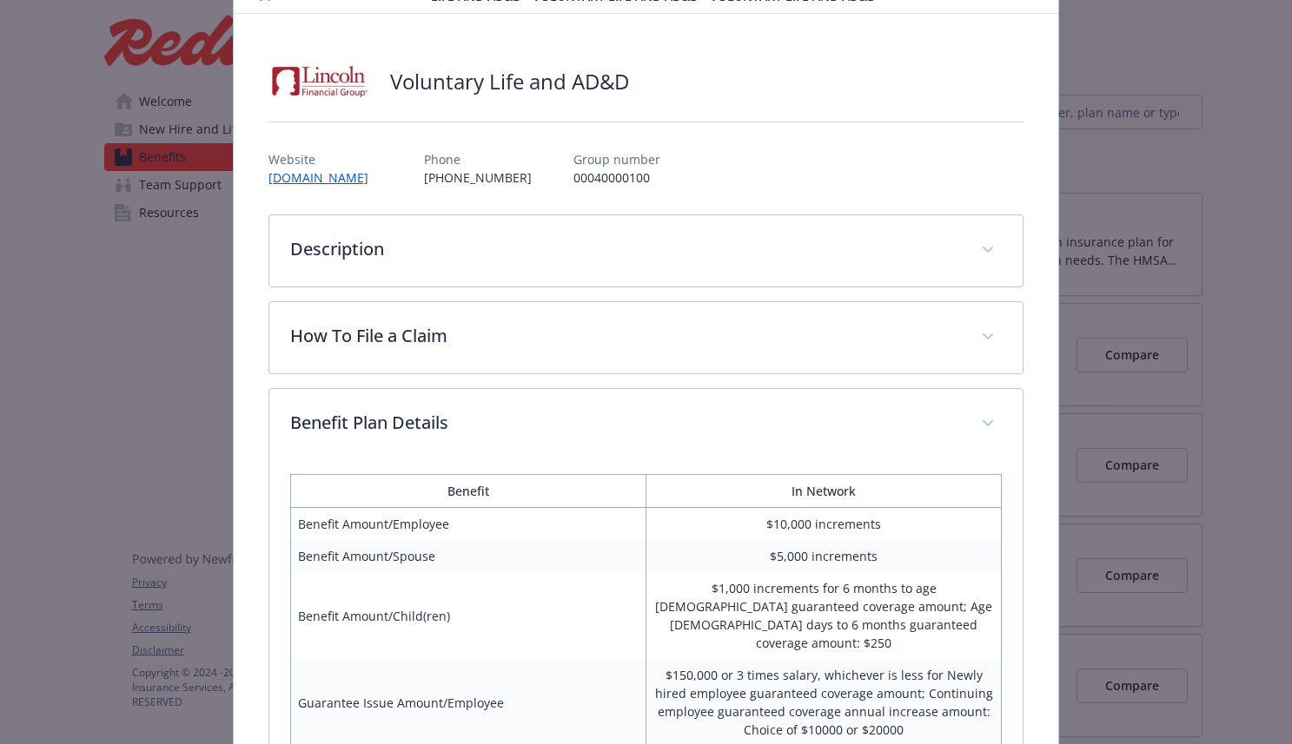
scroll to position [0, 0]
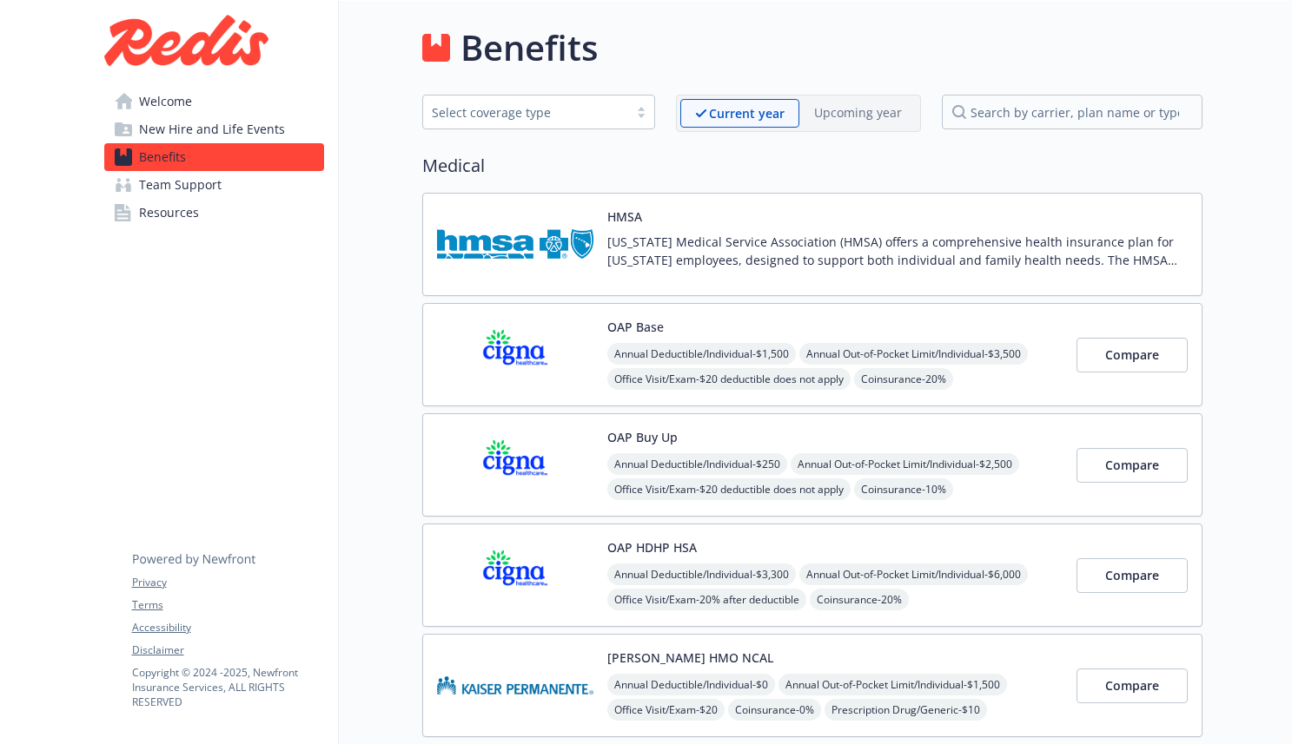
click at [182, 208] on span "Resources" at bounding box center [169, 213] width 60 height 28
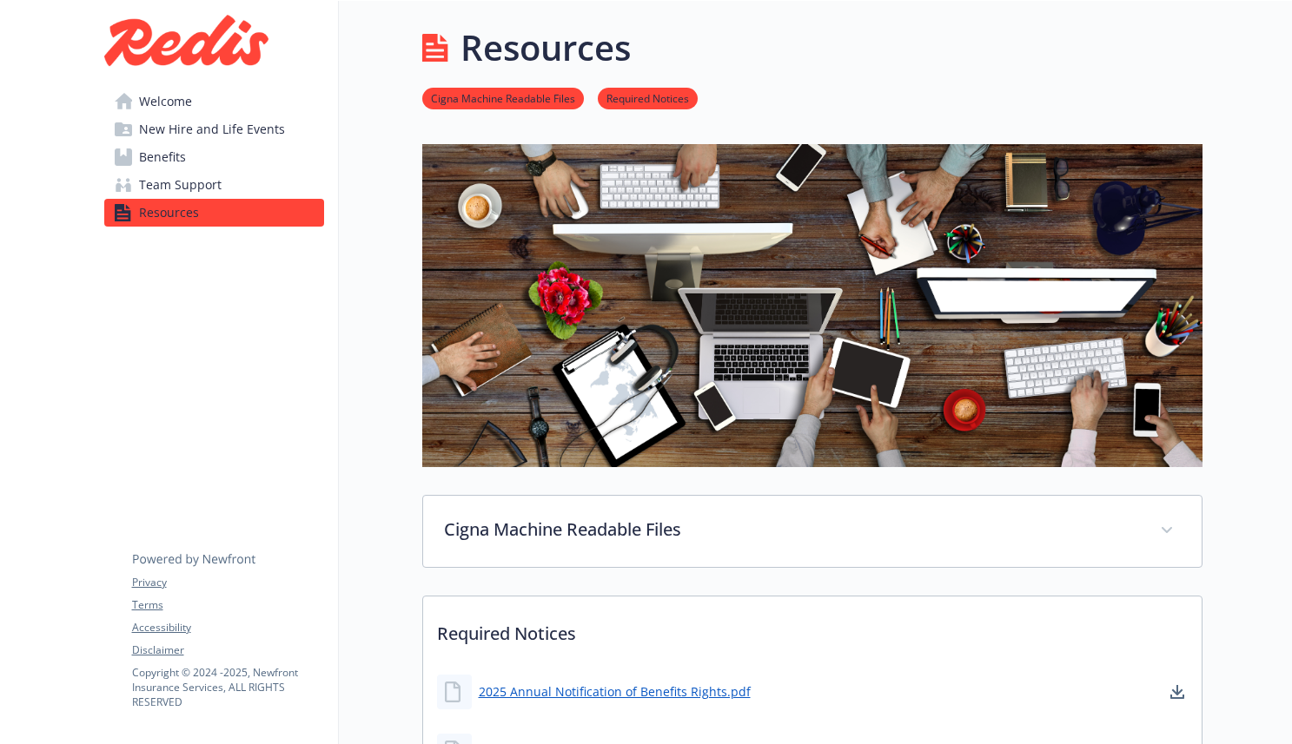
click at [182, 84] on div "Welcome New Hire and Life Events Benefits Team Support Resources Privacy Terms …" at bounding box center [214, 131] width 248 height 261
click at [175, 99] on span "Welcome" at bounding box center [165, 102] width 53 height 28
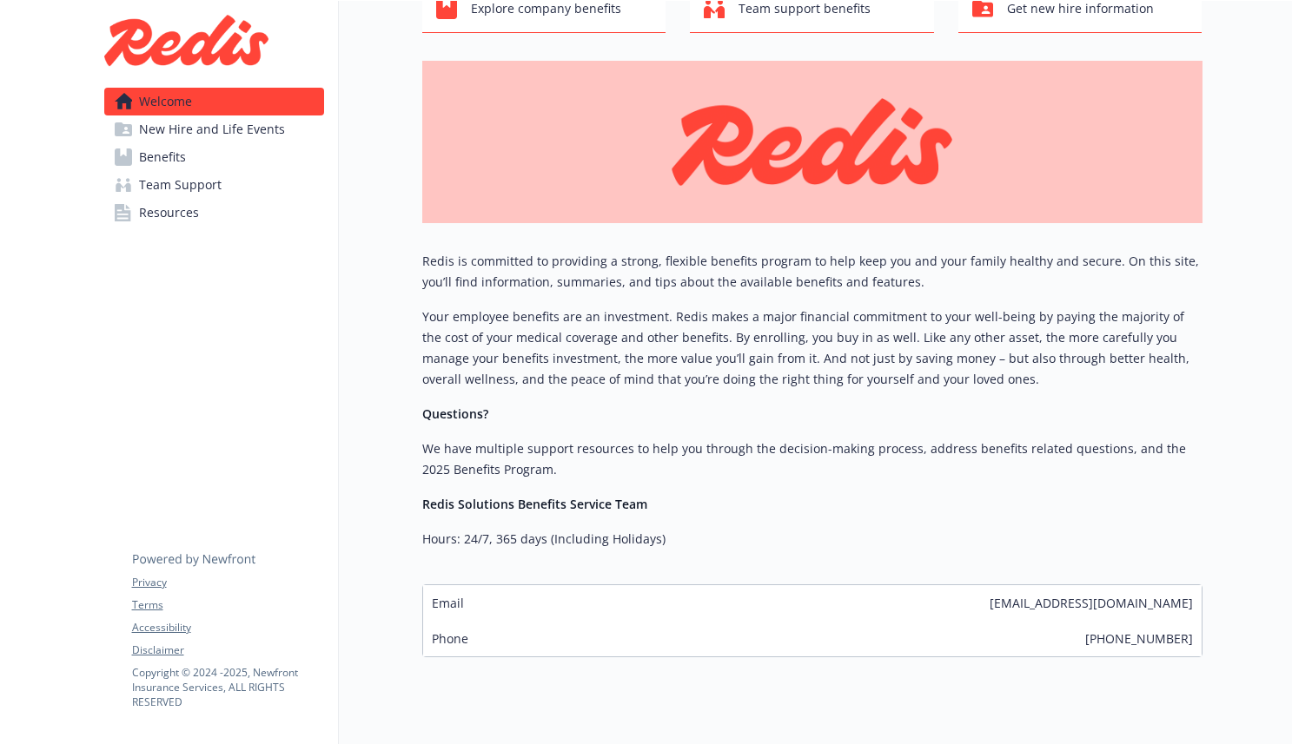
scroll to position [164, 0]
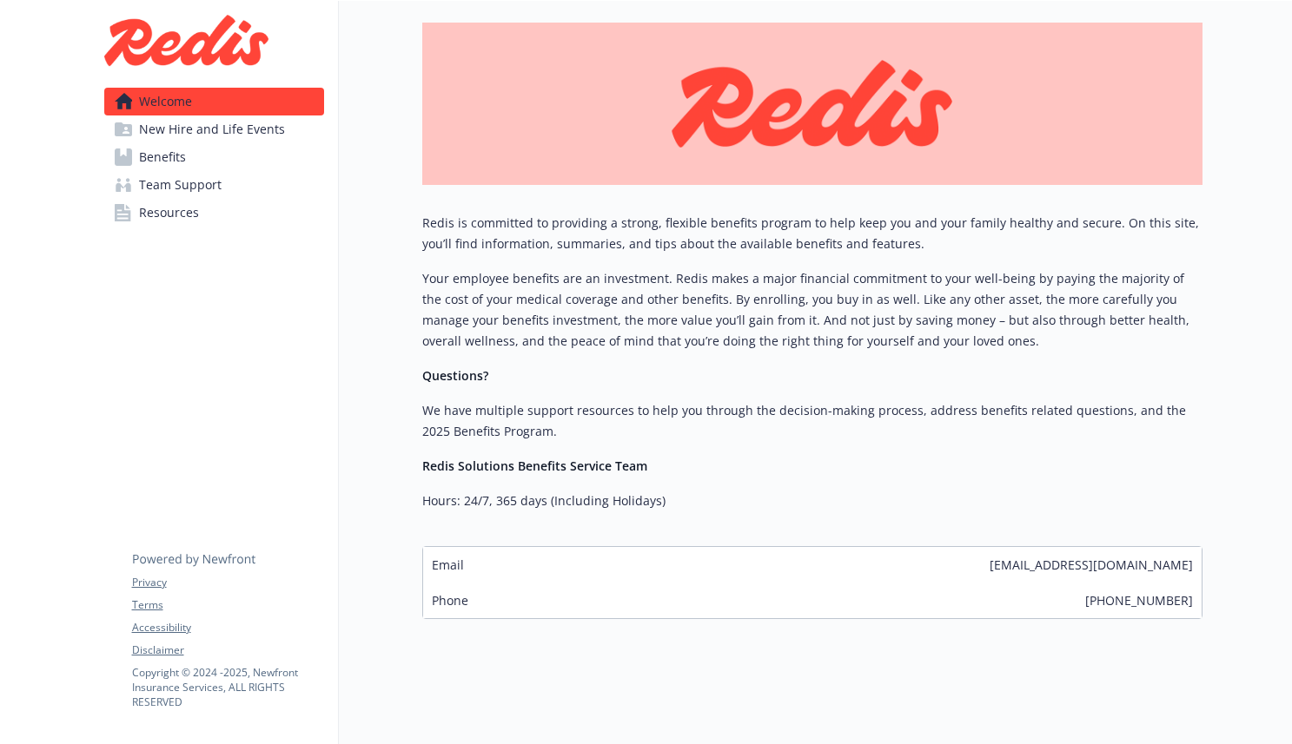
click at [177, 158] on span "Benefits" at bounding box center [162, 157] width 47 height 28
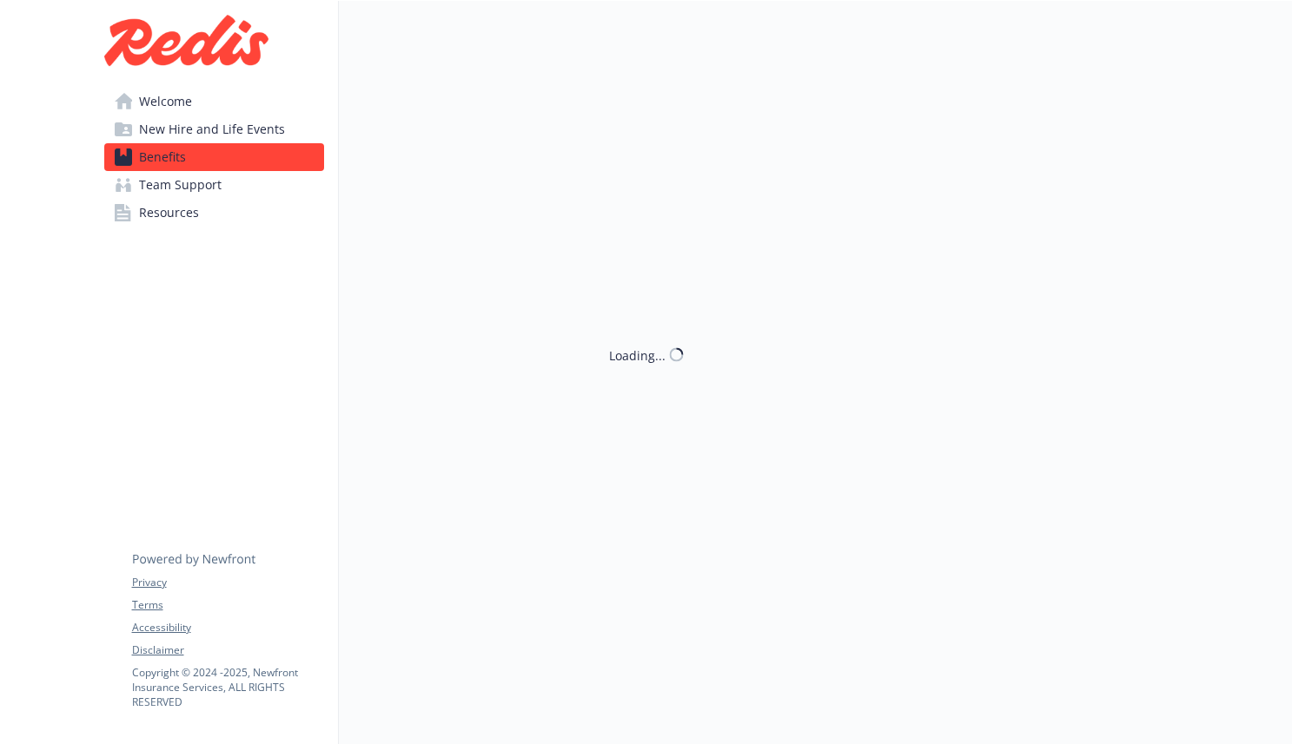
scroll to position [164, 0]
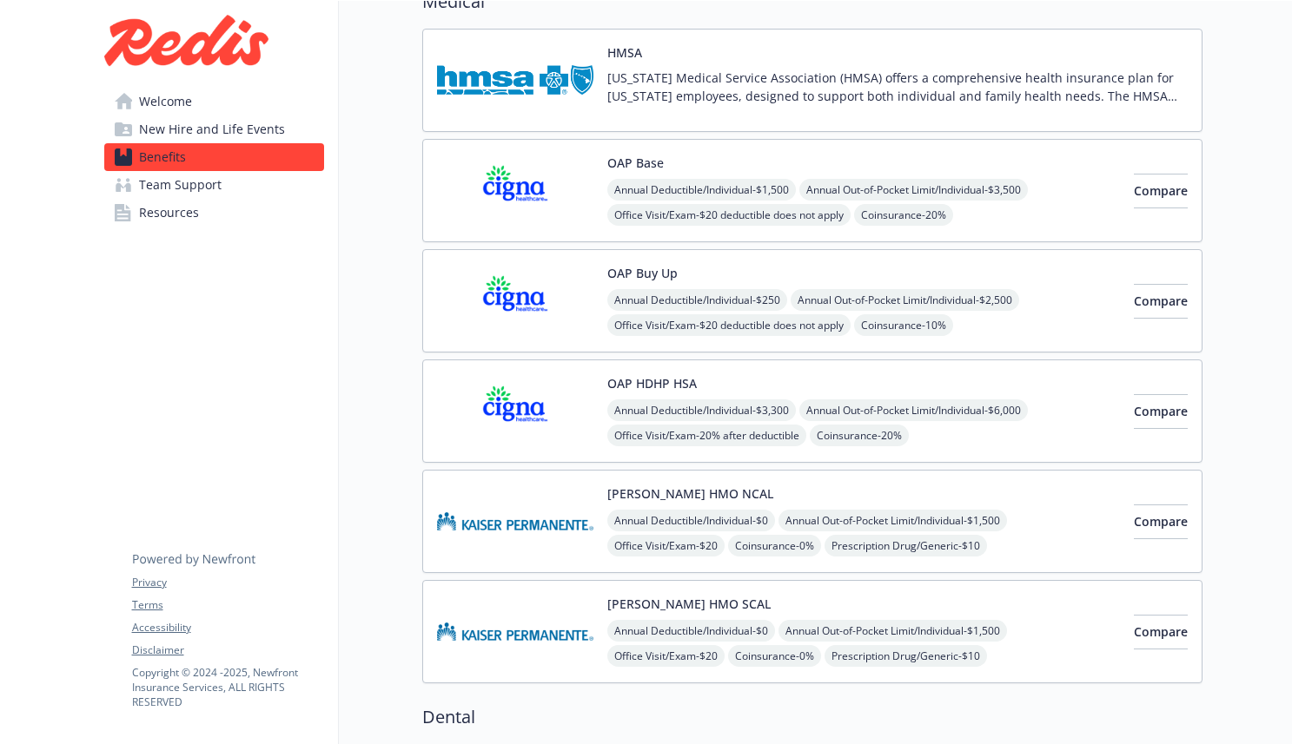
click at [543, 191] on img at bounding box center [515, 191] width 156 height 74
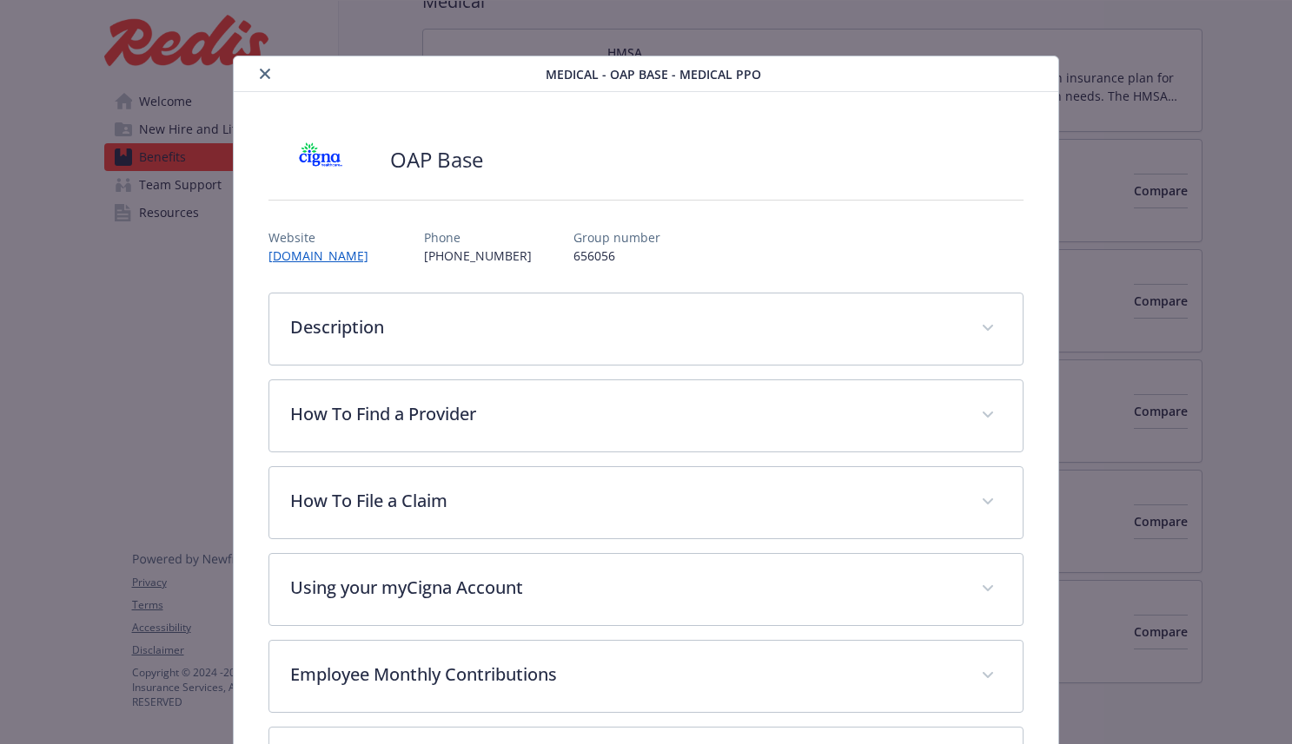
click at [264, 72] on icon "close" at bounding box center [265, 74] width 10 height 10
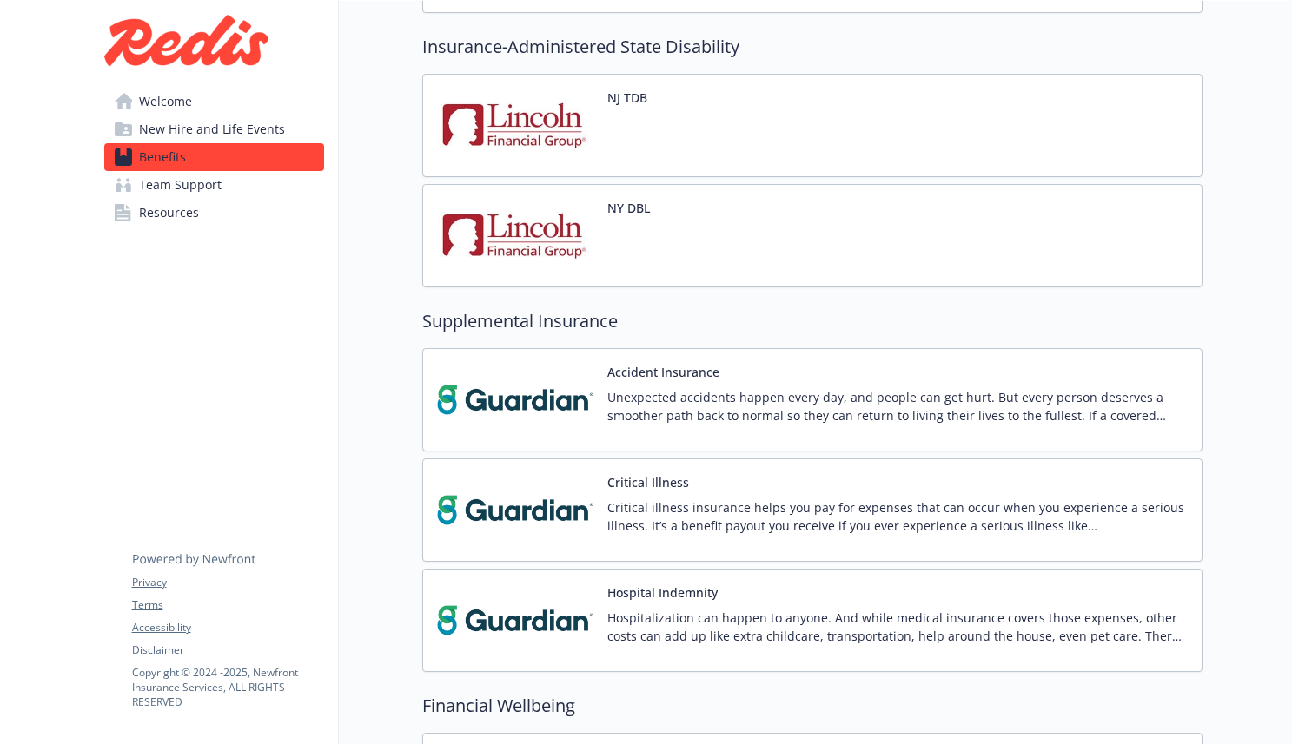
scroll to position [1607, 0]
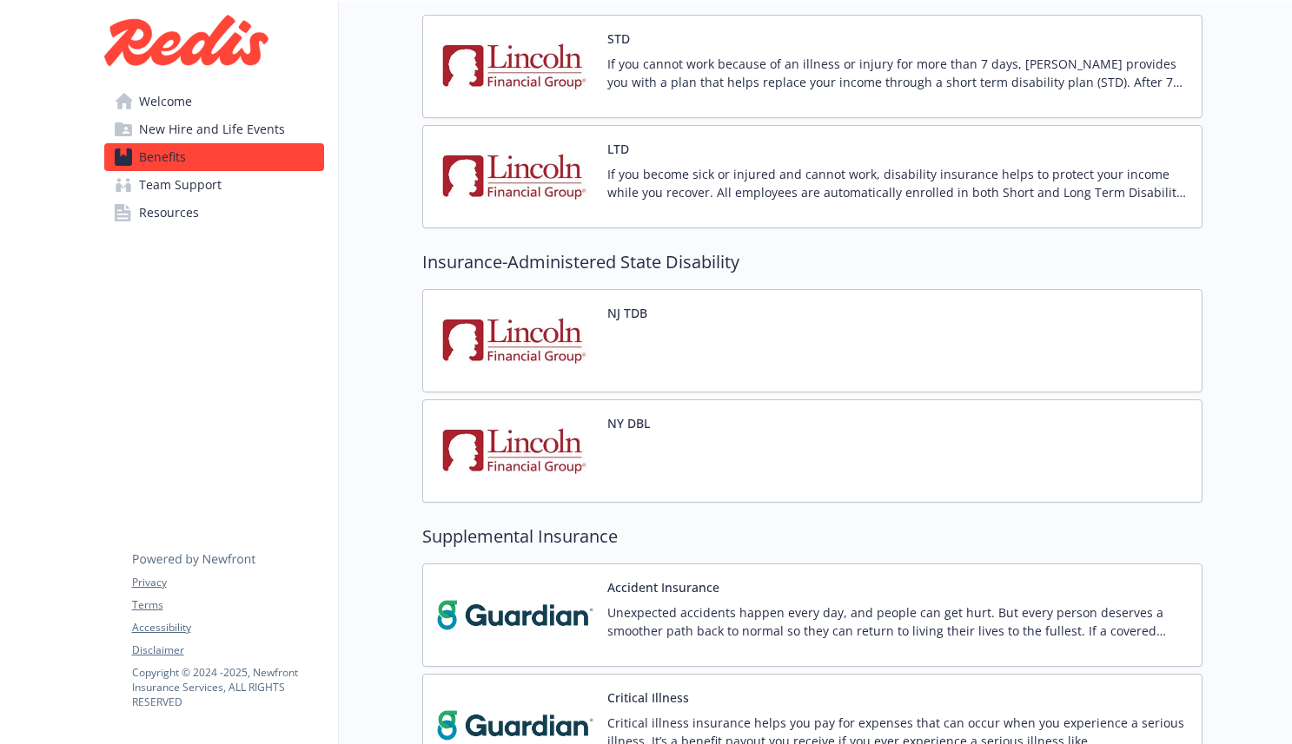
click at [175, 106] on span "Welcome" at bounding box center [165, 102] width 53 height 28
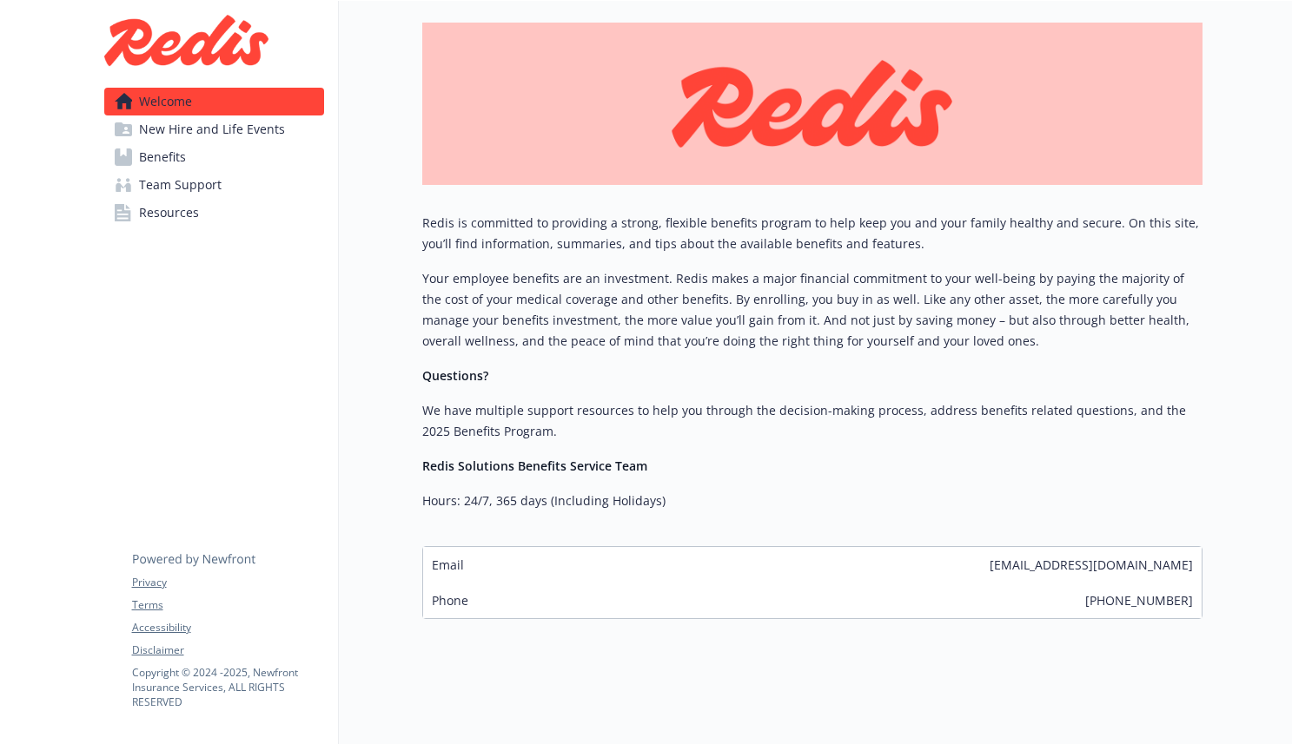
click at [183, 135] on span "New Hire and Life Events" at bounding box center [212, 130] width 146 height 28
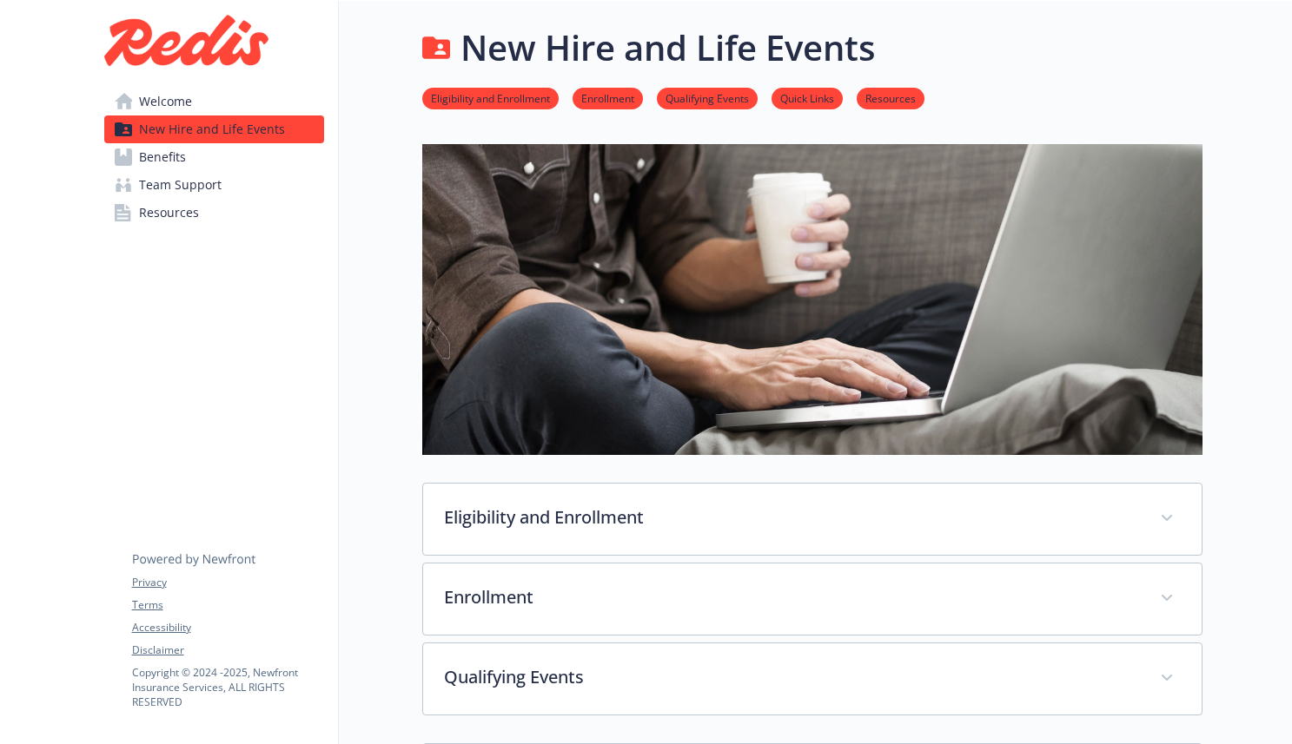
click at [175, 209] on span "Resources" at bounding box center [169, 213] width 60 height 28
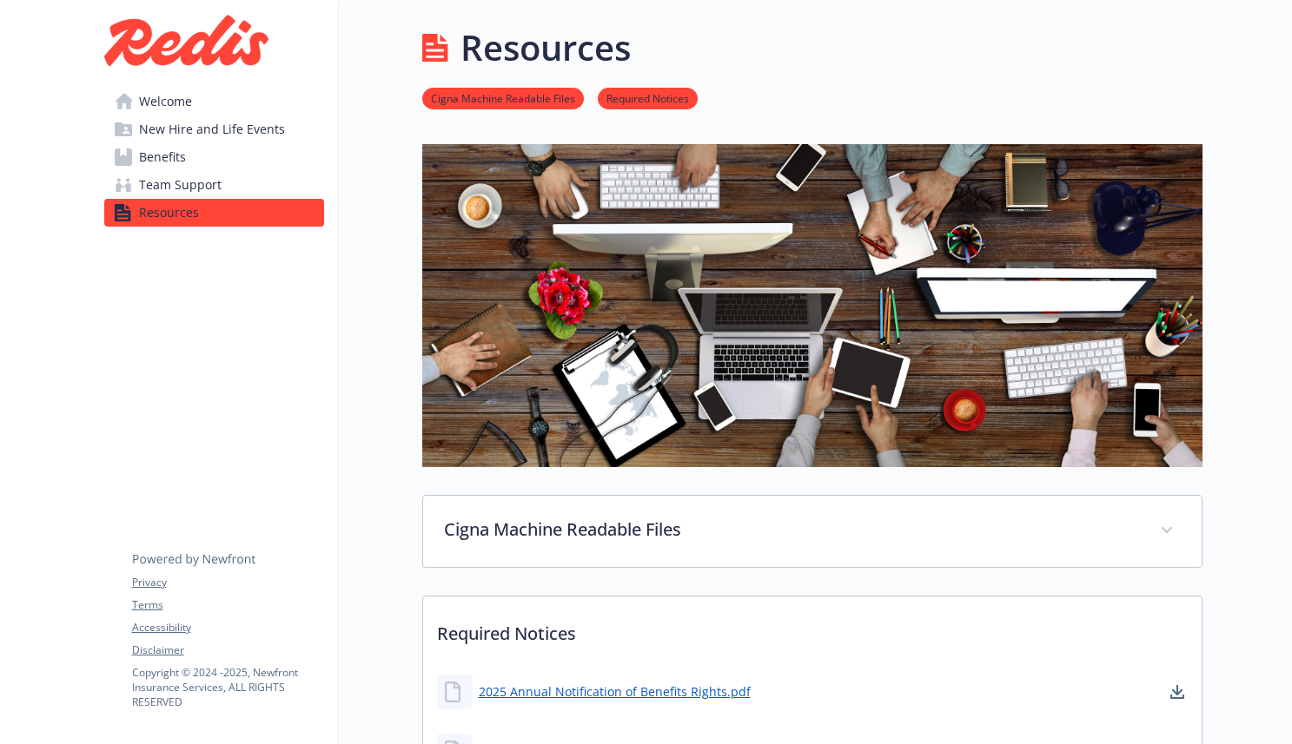
click at [188, 182] on span "Team Support" at bounding box center [180, 185] width 83 height 28
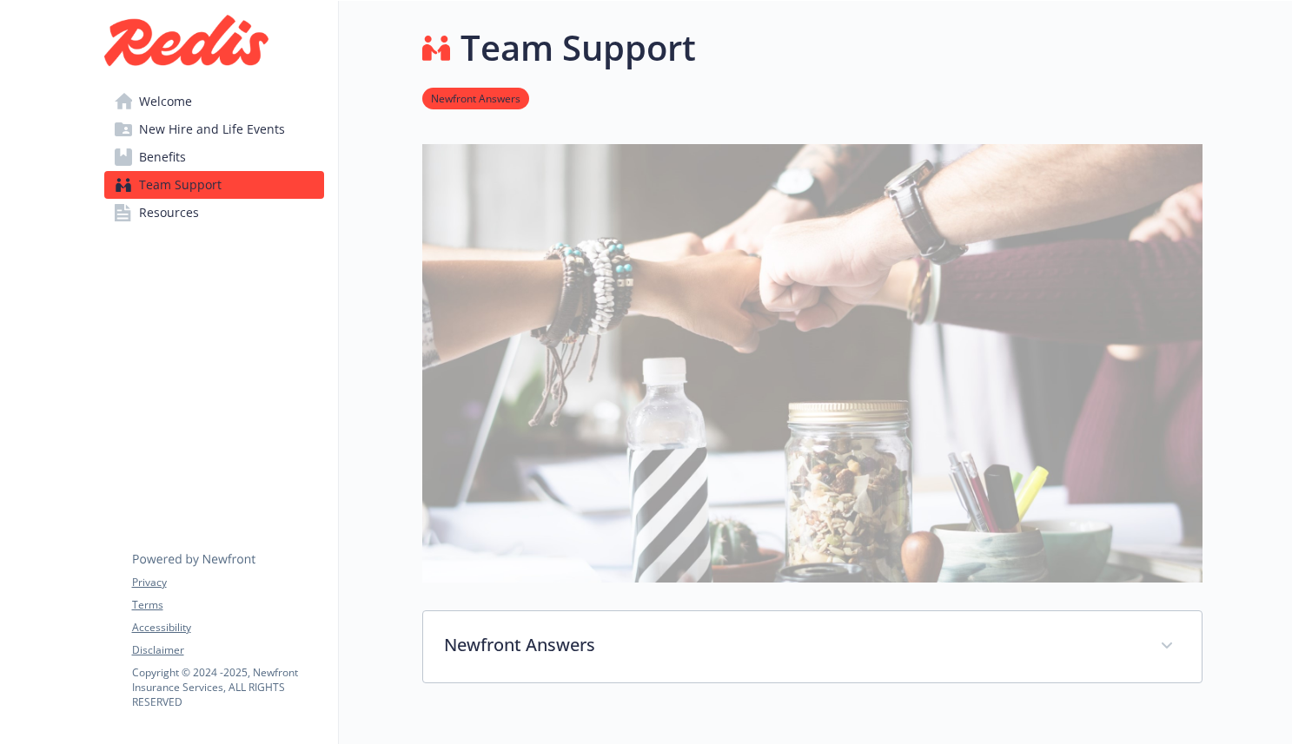
click at [175, 146] on span "Benefits" at bounding box center [162, 157] width 47 height 28
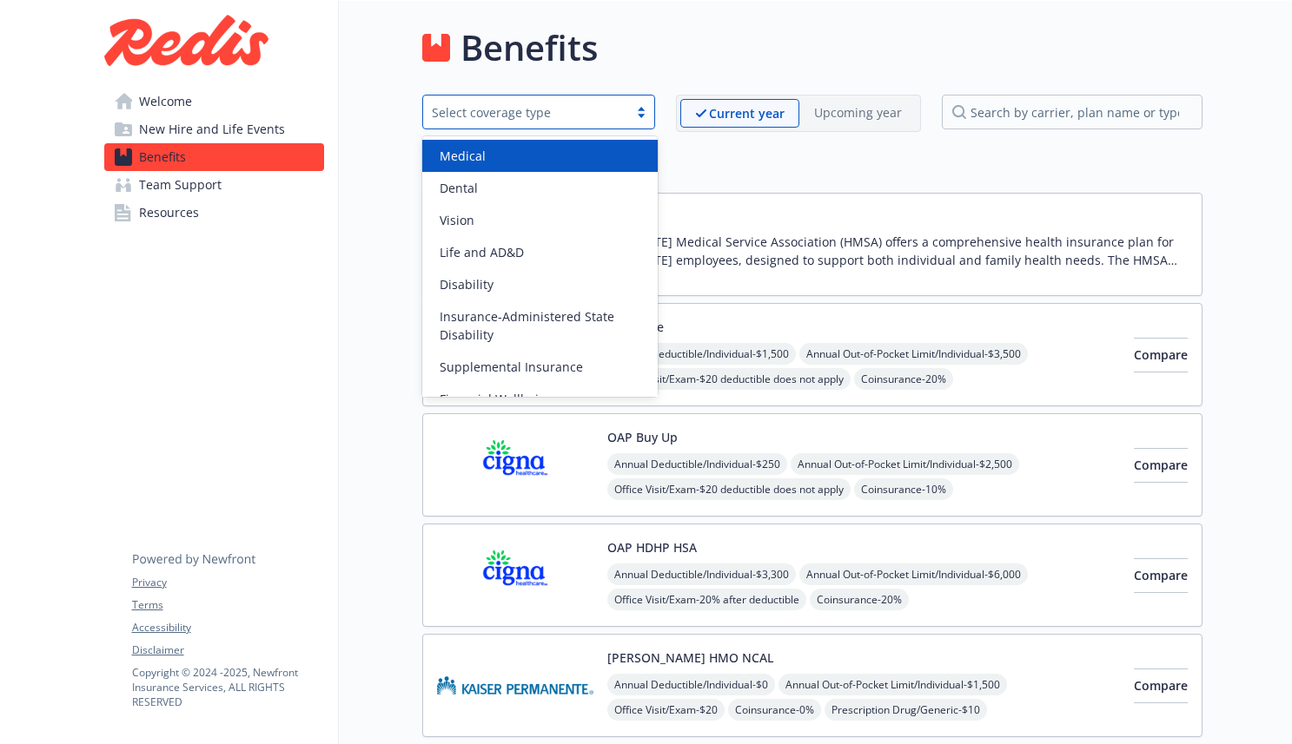
click at [653, 110] on div at bounding box center [641, 112] width 26 height 14
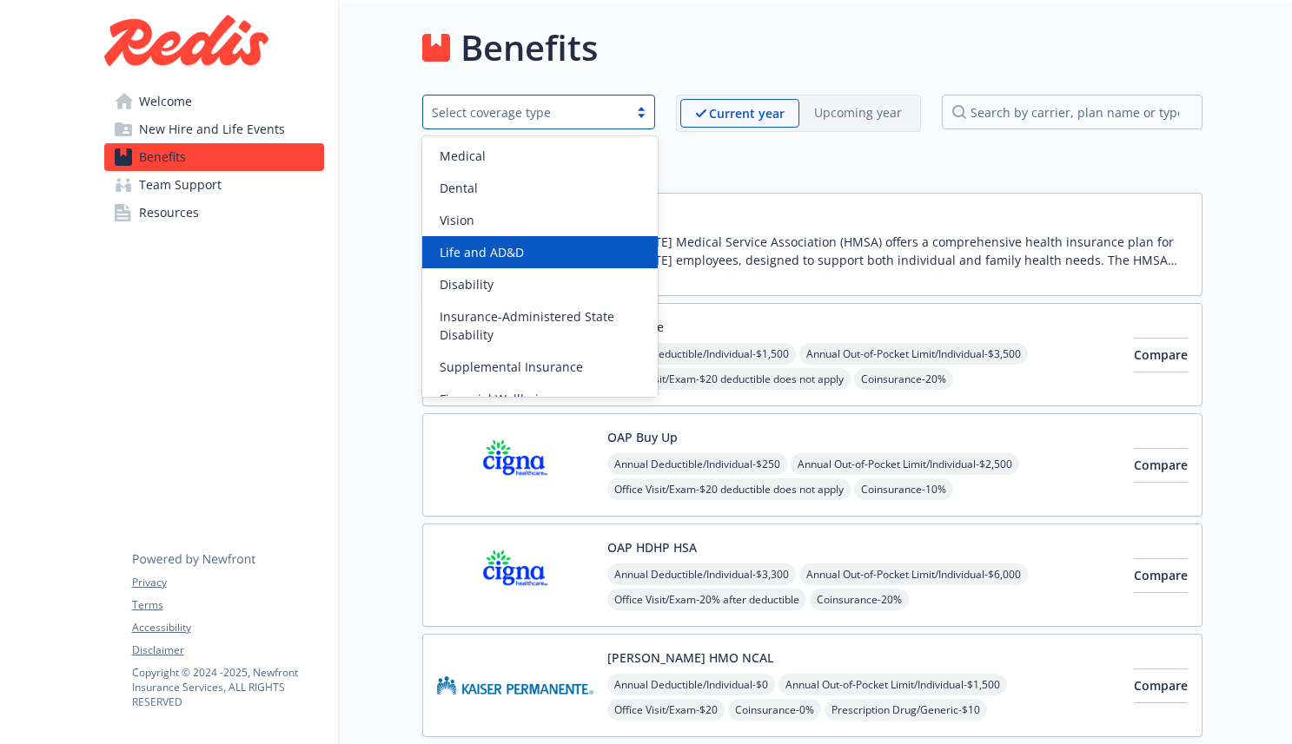
click at [521, 246] on div "Life and AD&D" at bounding box center [540, 252] width 215 height 18
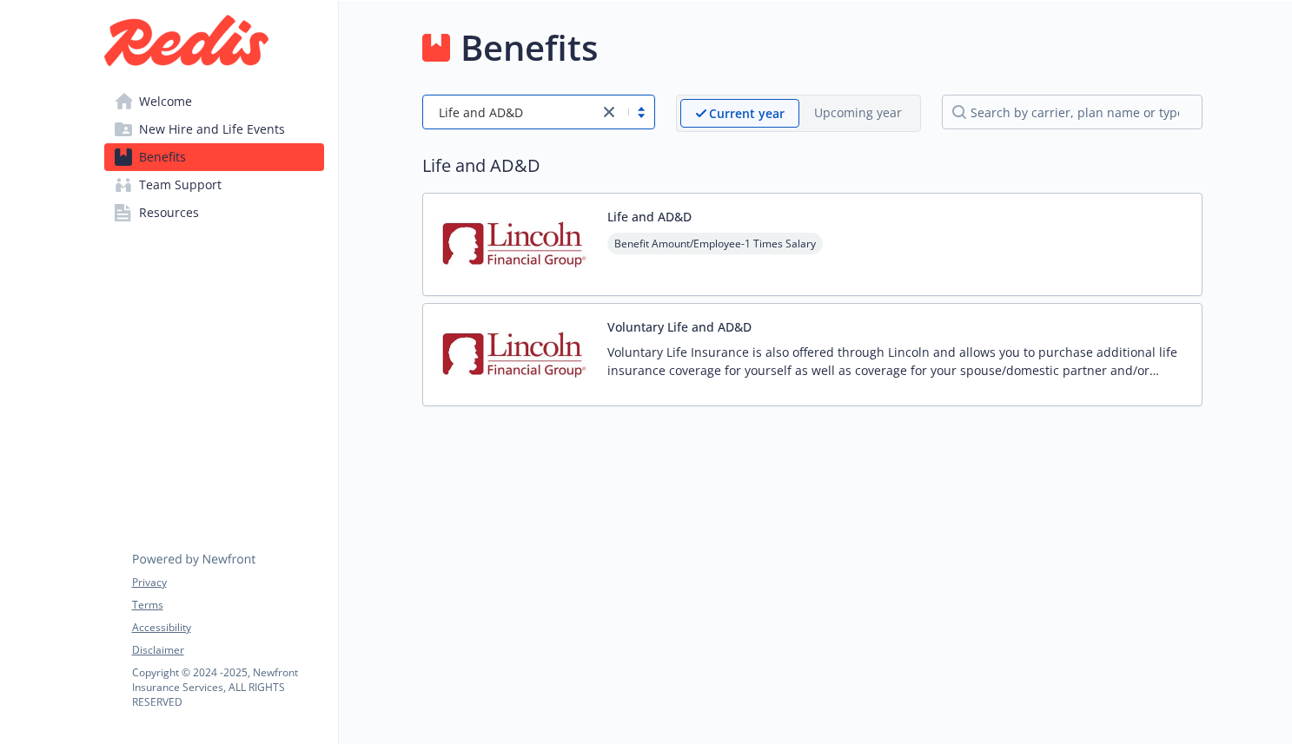
click at [664, 340] on div "Voluntary Life and AD&D Voluntary Life Insurance is also offered through Lincol…" at bounding box center [897, 355] width 580 height 74
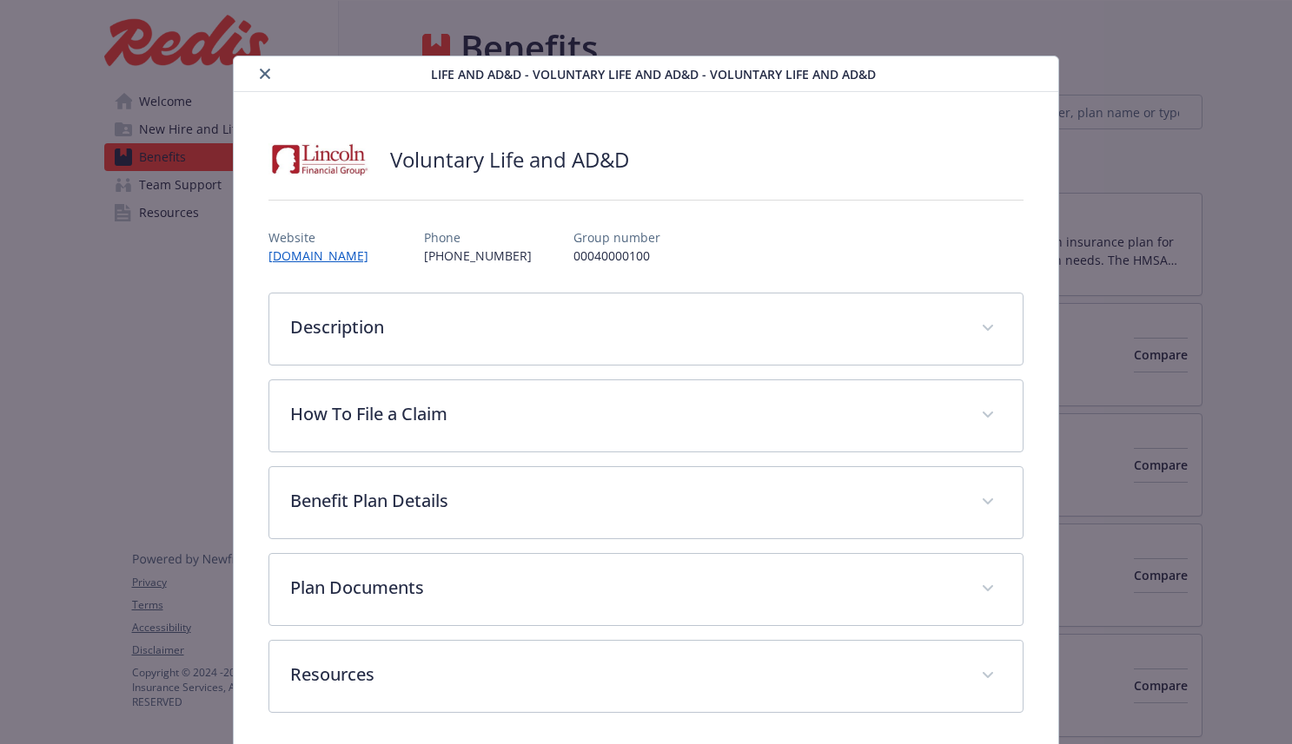
scroll to position [6, 0]
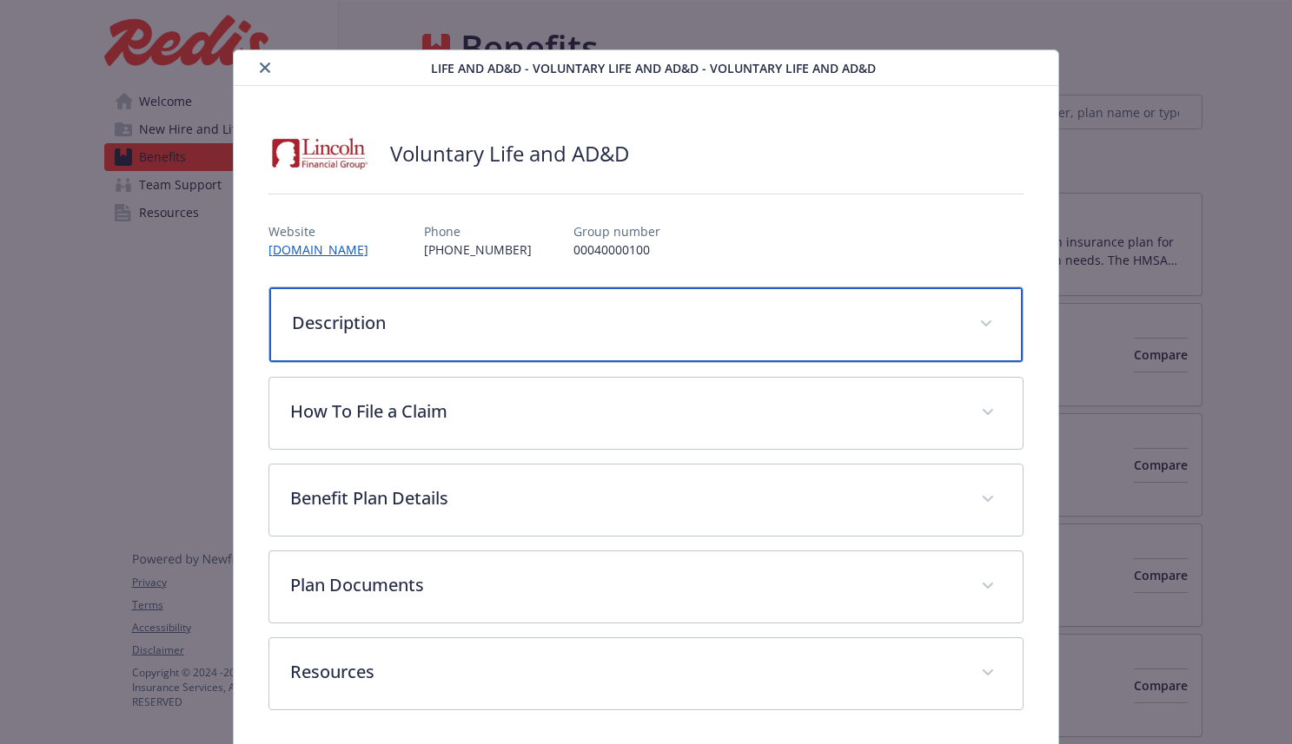
click at [589, 316] on p "Description" at bounding box center [625, 323] width 667 height 26
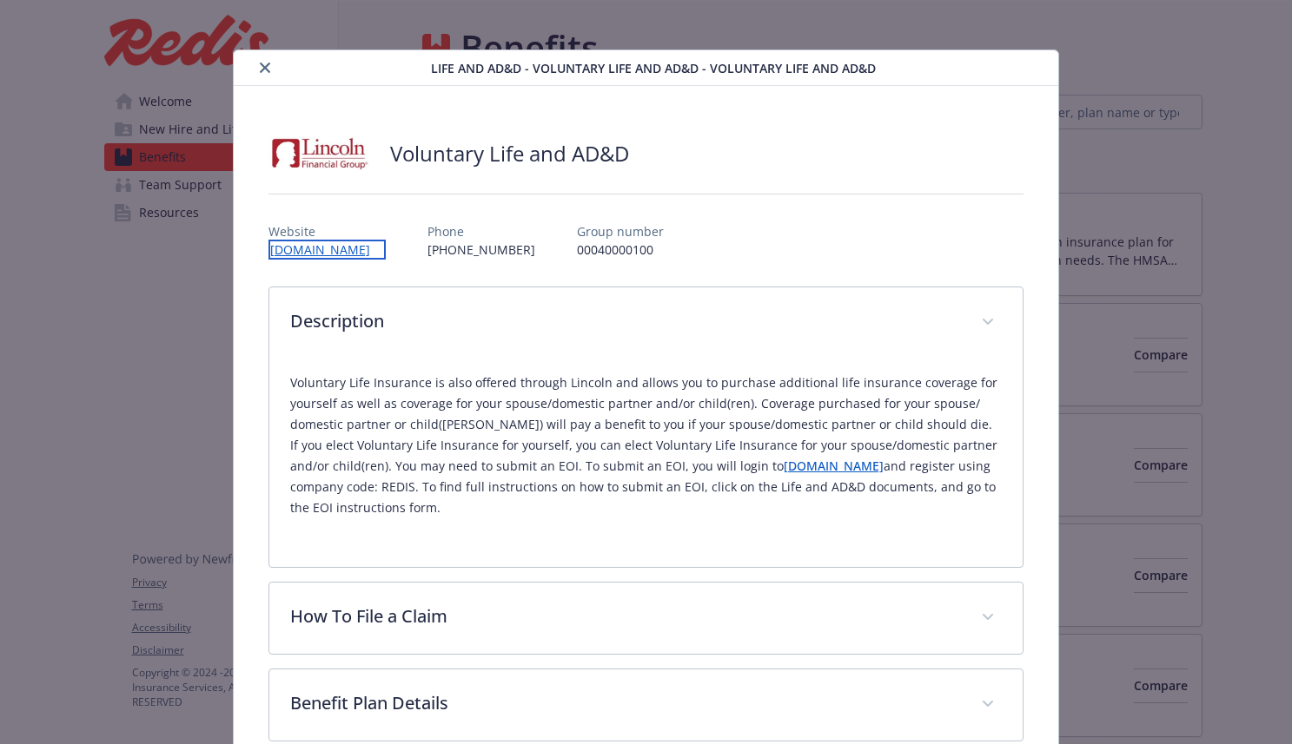
click at [360, 248] on link "[DOMAIN_NAME]" at bounding box center [326, 250] width 117 height 20
